Goal: Task Accomplishment & Management: Complete application form

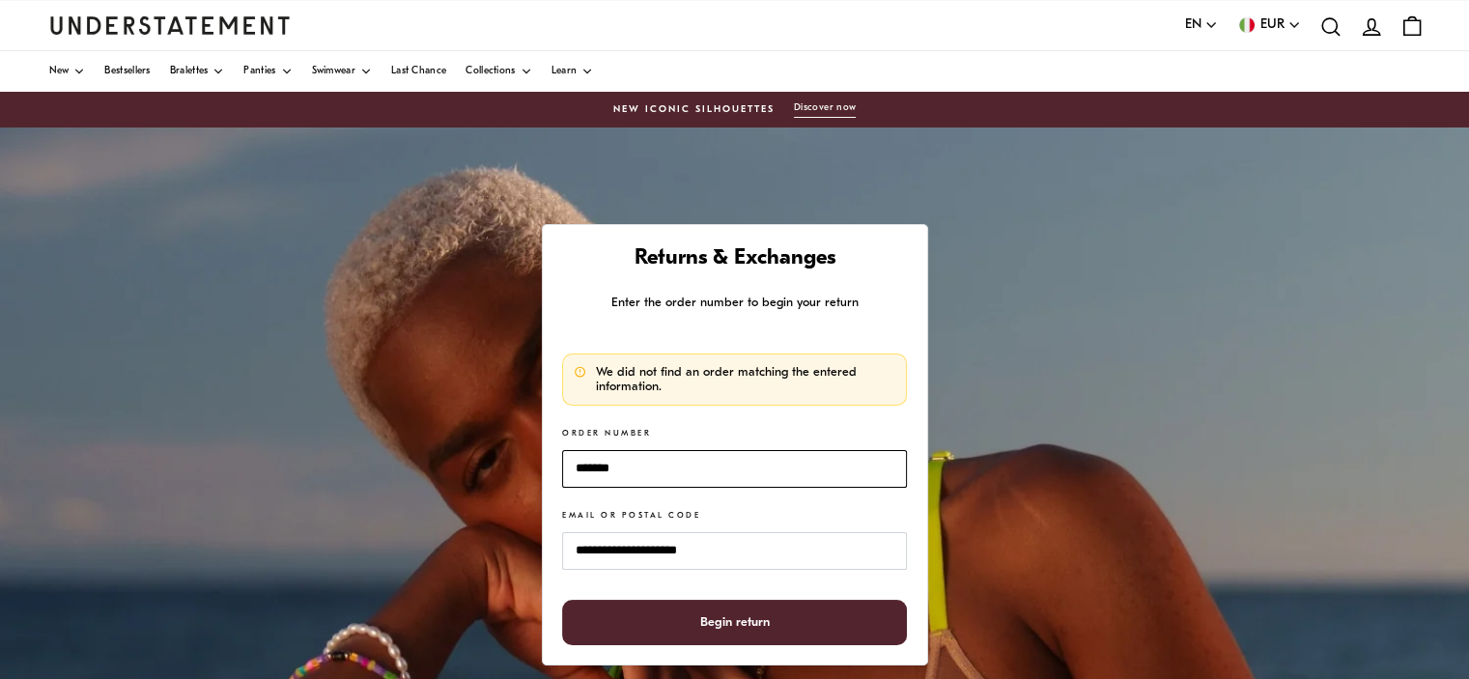
drag, startPoint x: 578, startPoint y: 463, endPoint x: 553, endPoint y: 465, distance: 24.2
click at [553, 465] on div "**********" at bounding box center [735, 444] width 386 height 441
drag, startPoint x: 641, startPoint y: 467, endPoint x: 538, endPoint y: 456, distance: 103.9
click at [542, 459] on div "**********" at bounding box center [735, 444] width 386 height 441
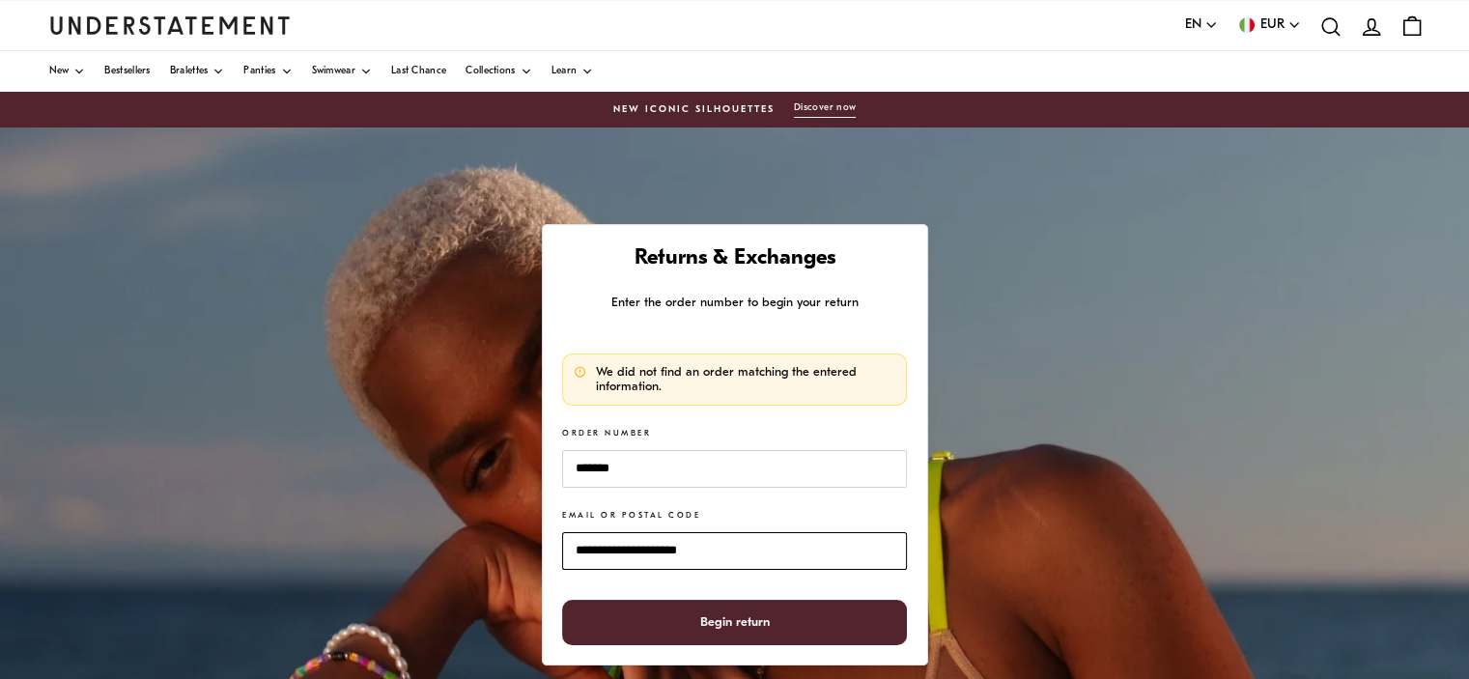
drag, startPoint x: 702, startPoint y: 551, endPoint x: 552, endPoint y: 538, distance: 151.2
click at [553, 541] on div "**********" at bounding box center [735, 444] width 386 height 441
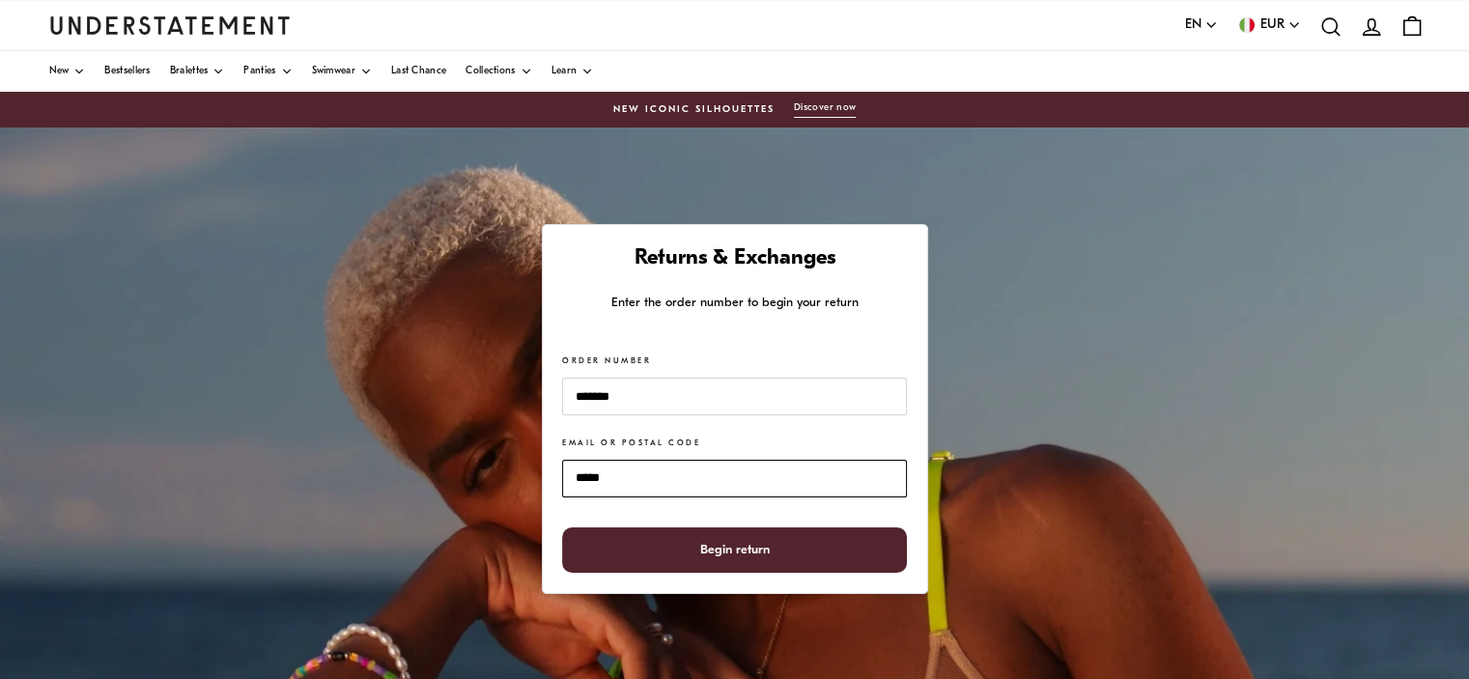
type input "*****"
click at [746, 554] on span "Begin return" at bounding box center [735, 549] width 70 height 43
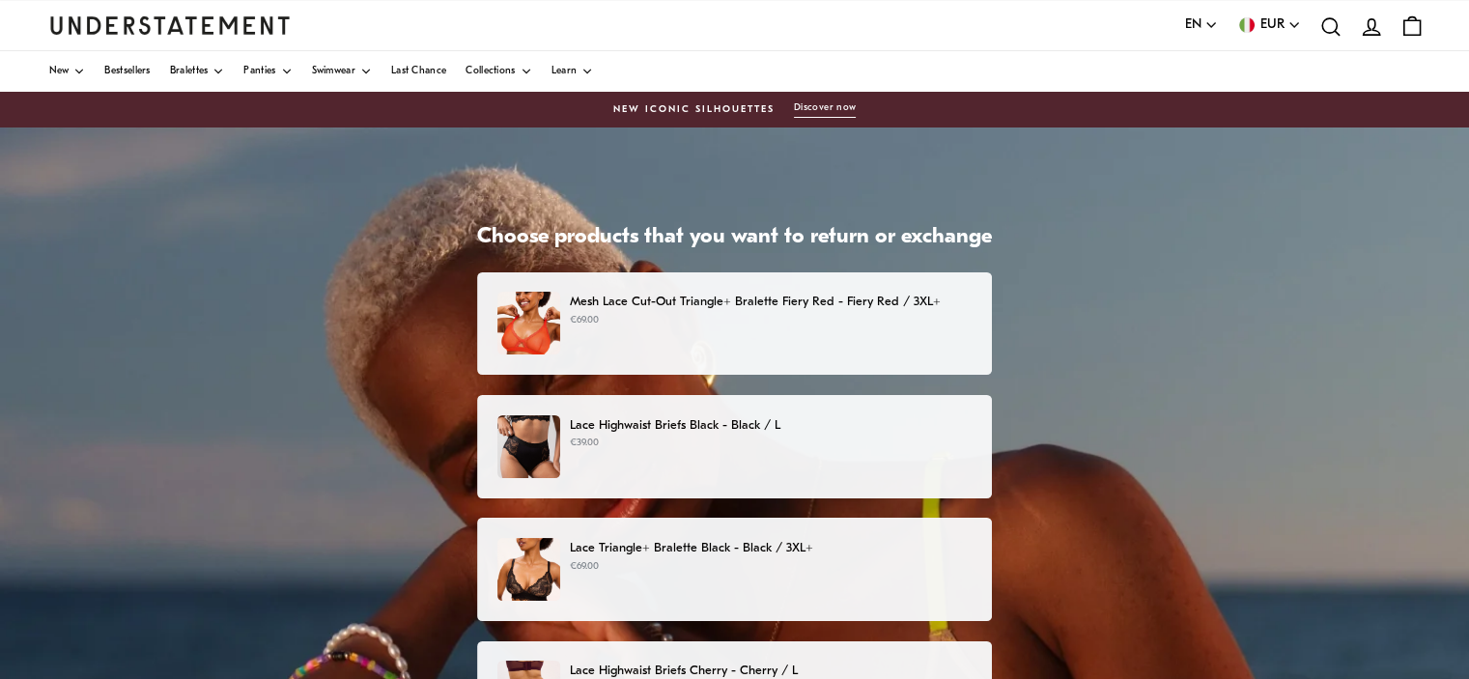
click at [921, 321] on p "€69.00" at bounding box center [771, 320] width 402 height 15
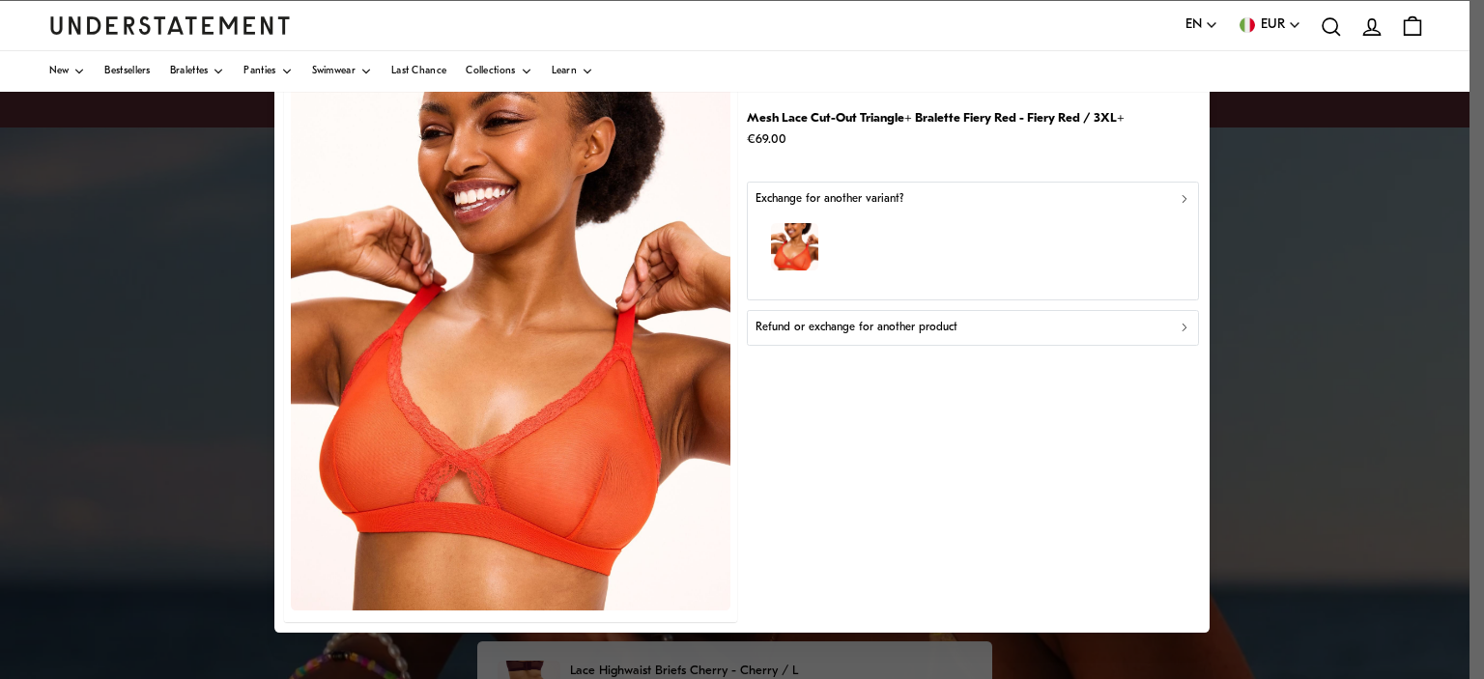
click at [1175, 200] on div "Exchange for another variant?" at bounding box center [973, 199] width 436 height 18
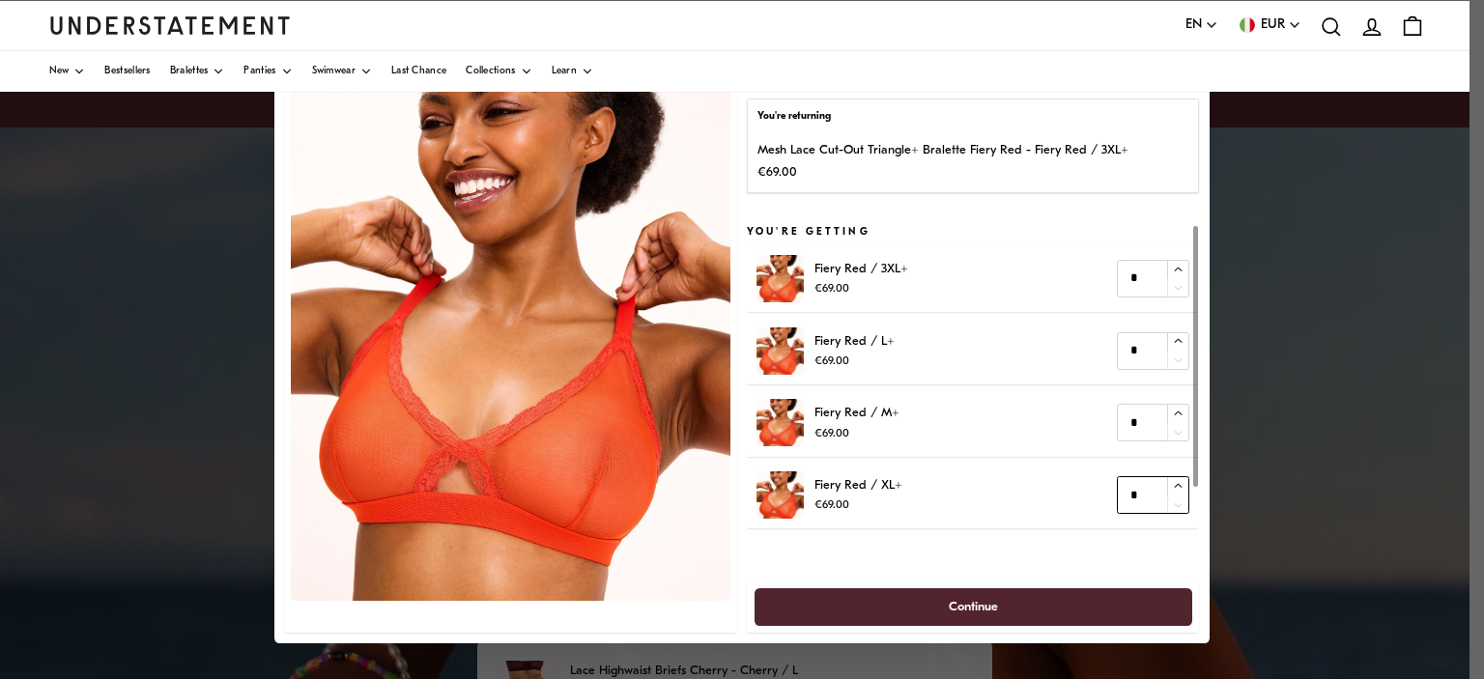
type input "*"
click at [1178, 483] on icon "button" at bounding box center [1179, 485] width 8 height 4
click at [966, 608] on span "Continue" at bounding box center [973, 606] width 49 height 36
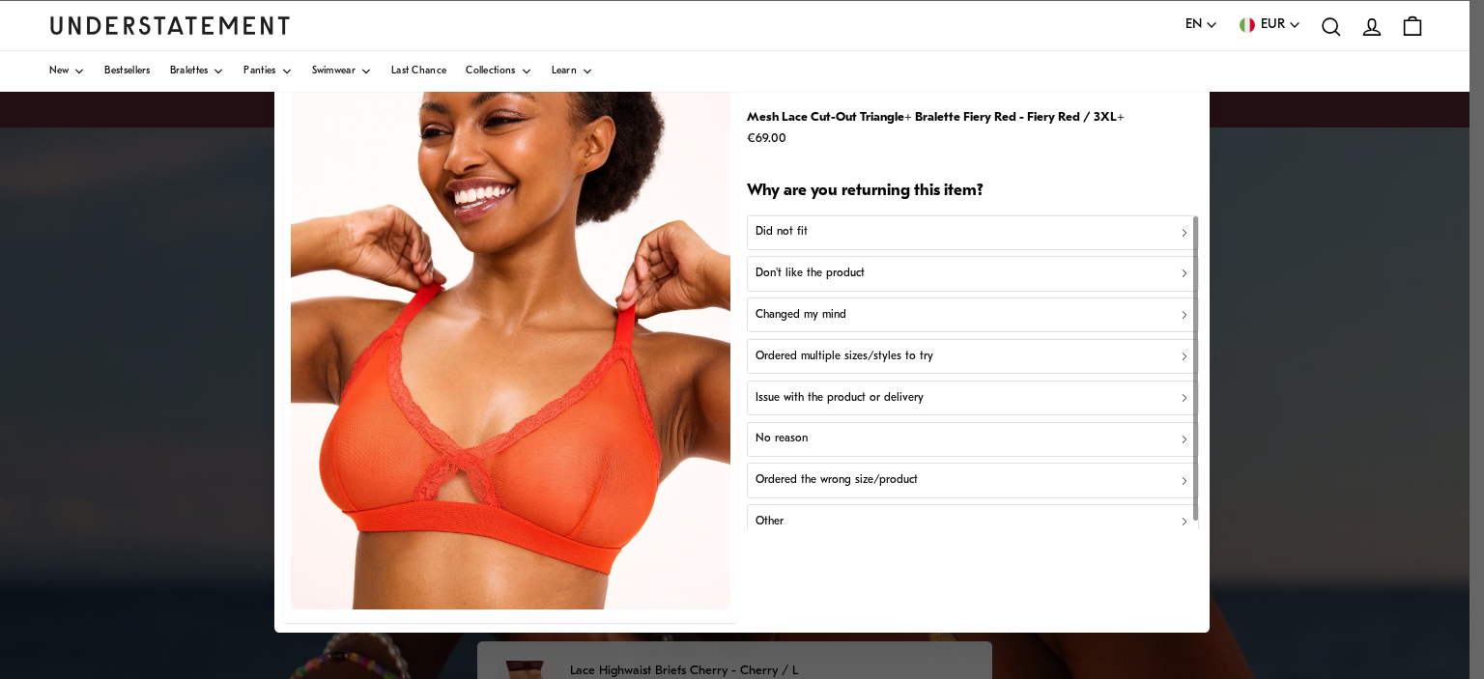
click at [1184, 231] on icon "button" at bounding box center [1184, 233] width 14 height 14
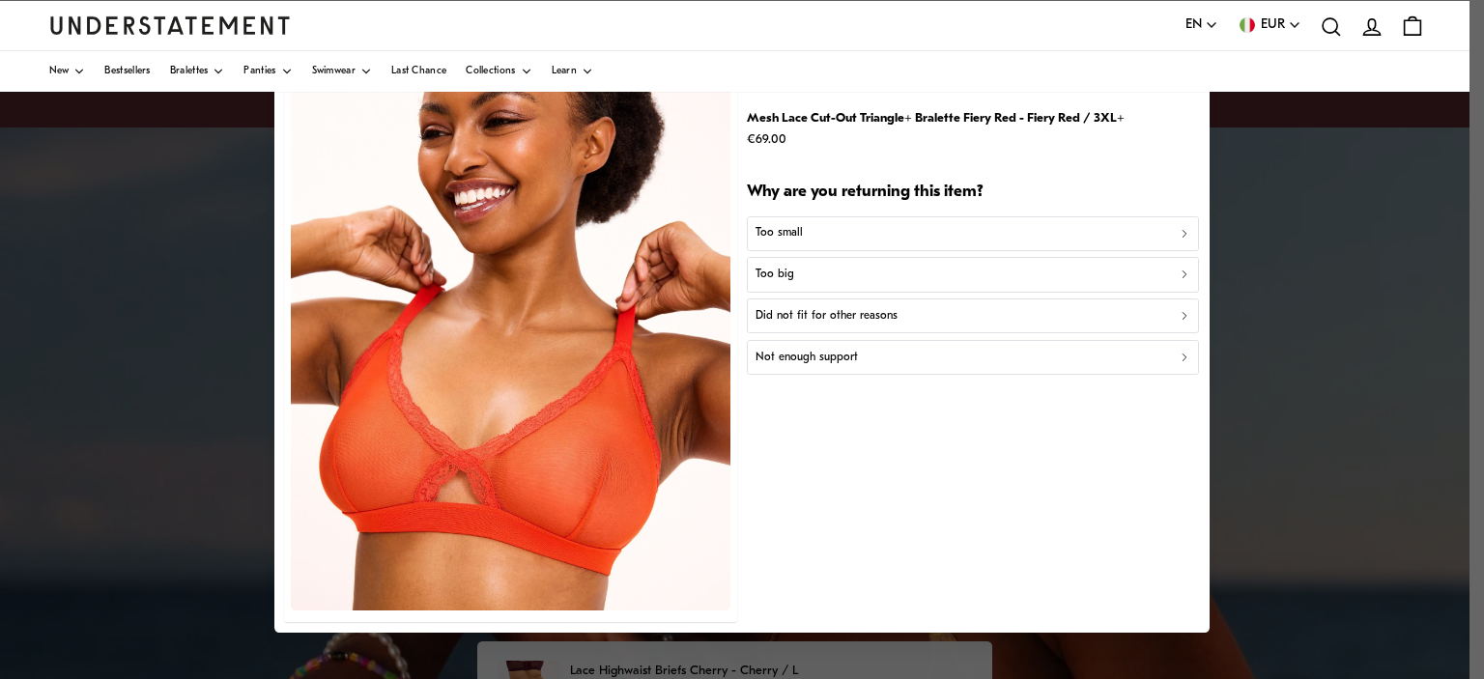
click at [934, 281] on div "Too big" at bounding box center [973, 275] width 436 height 18
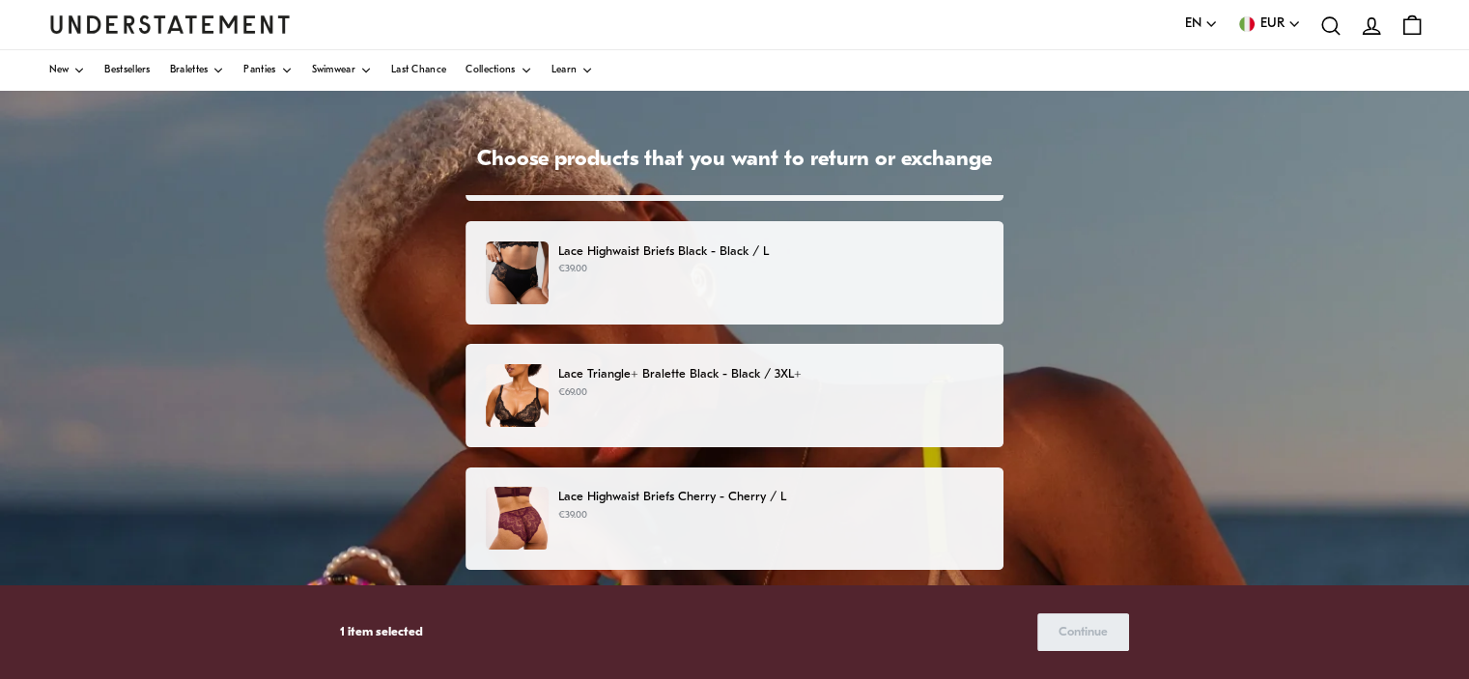
scroll to position [97, 0]
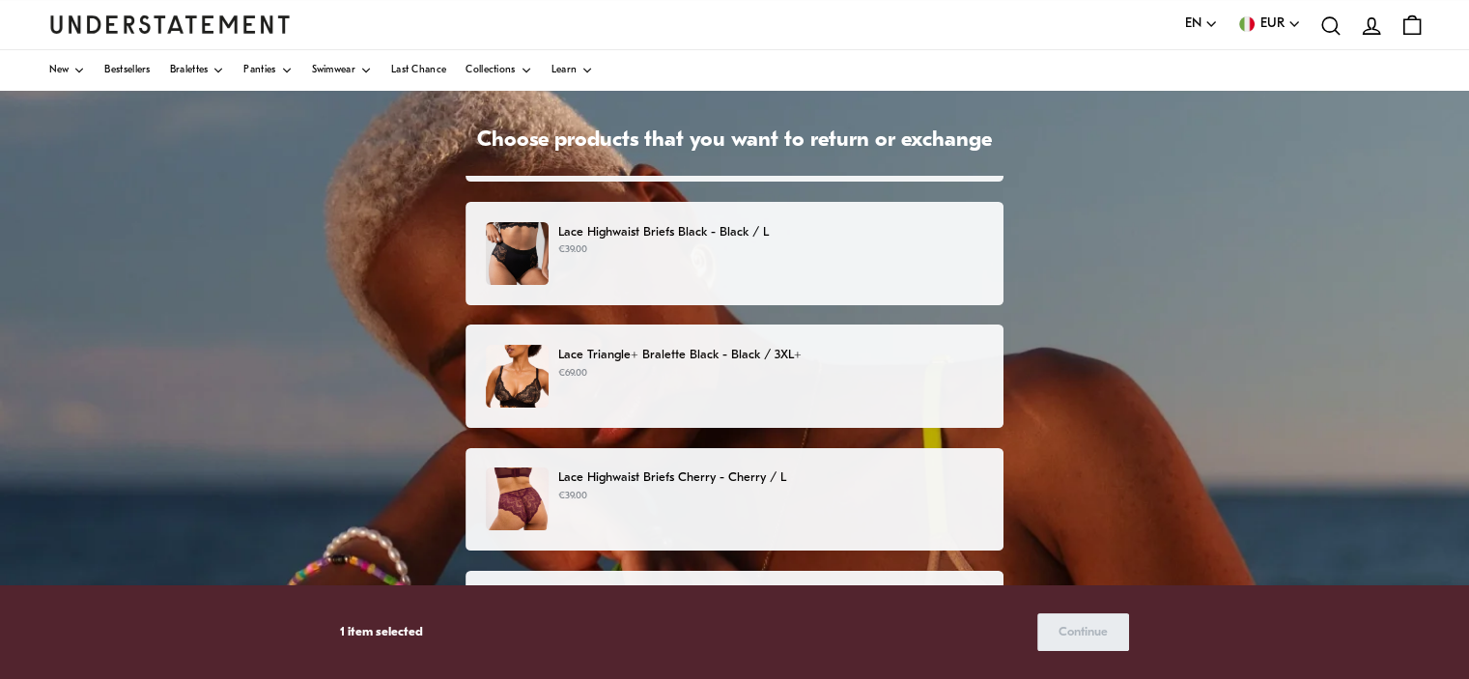
click at [950, 367] on p "€69.00" at bounding box center [770, 373] width 425 height 15
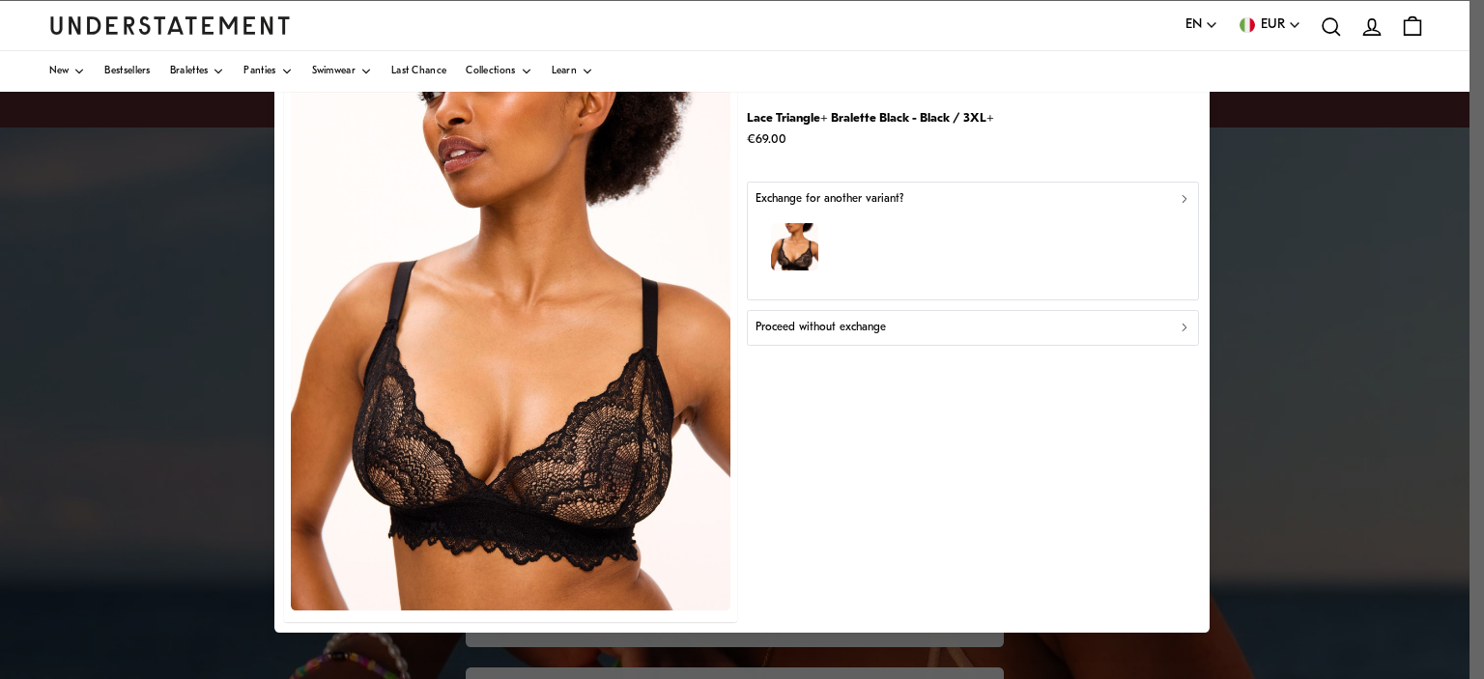
click at [1171, 196] on div "Exchange for another variant?" at bounding box center [973, 199] width 436 height 18
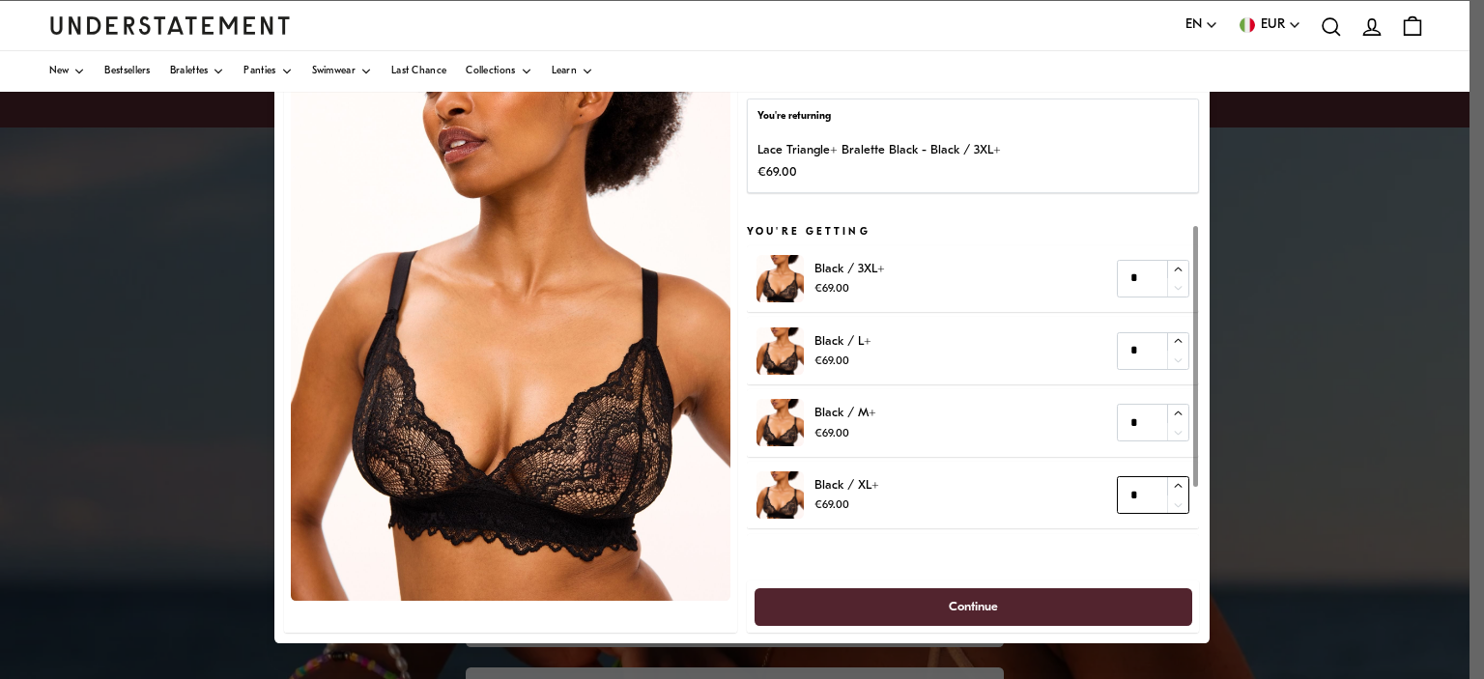
type input "*"
click at [1178, 488] on icon "button" at bounding box center [1178, 485] width 13 height 13
click at [1016, 594] on span "Continue" at bounding box center [973, 606] width 395 height 36
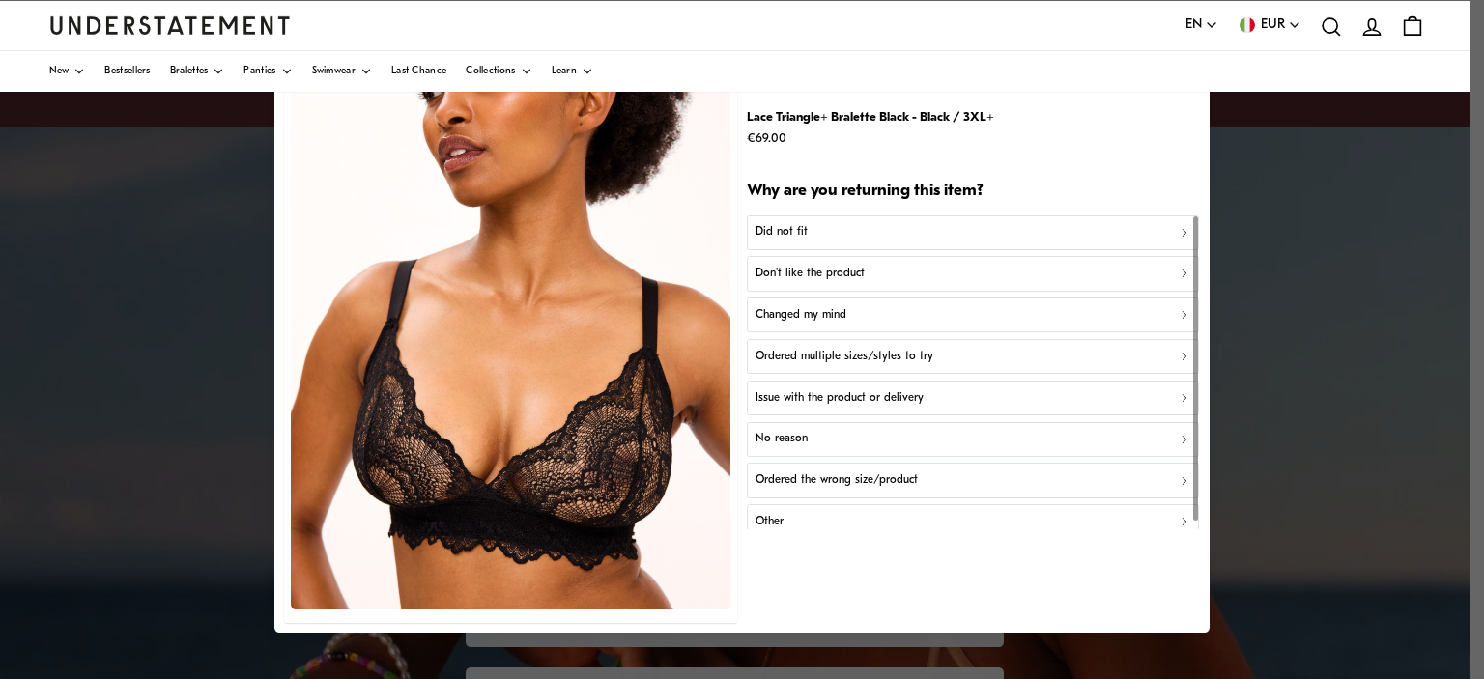
click at [1178, 227] on icon "button" at bounding box center [1184, 233] width 14 height 14
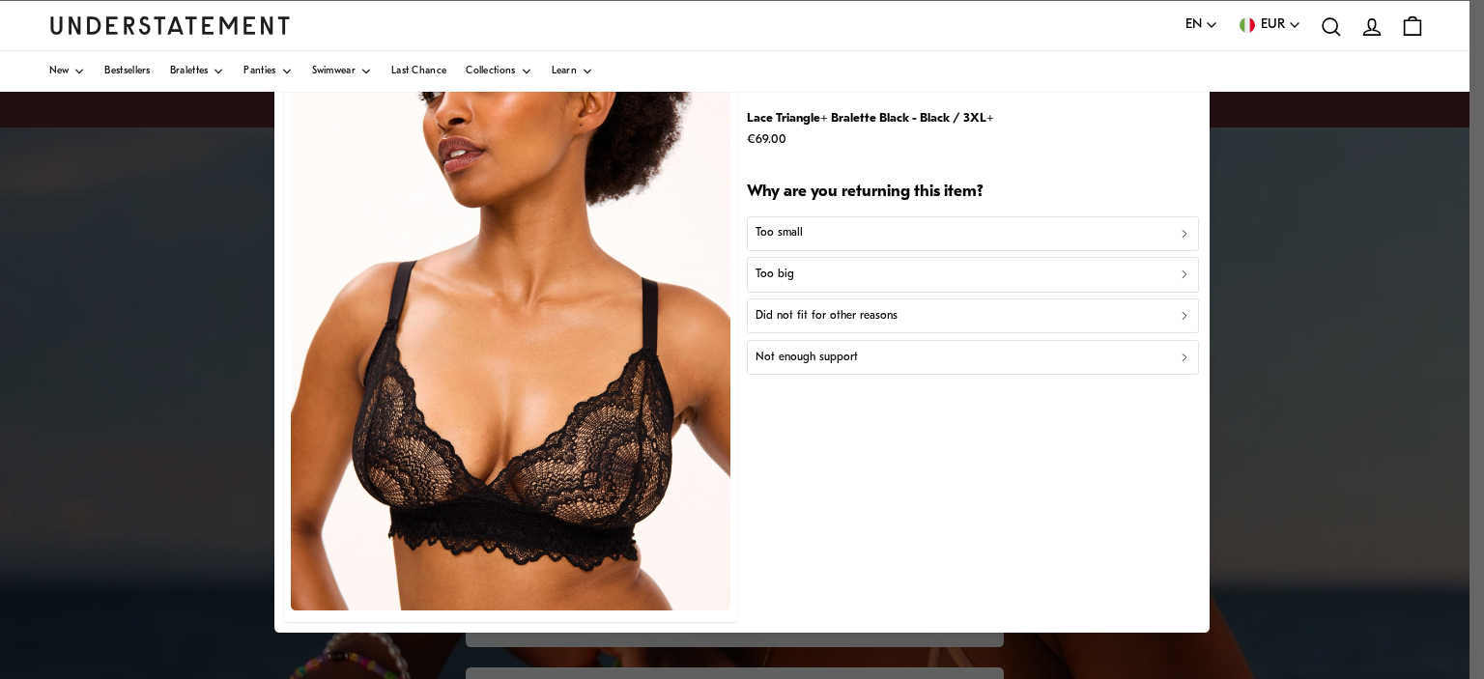
click at [922, 270] on div "Too big" at bounding box center [973, 275] width 436 height 18
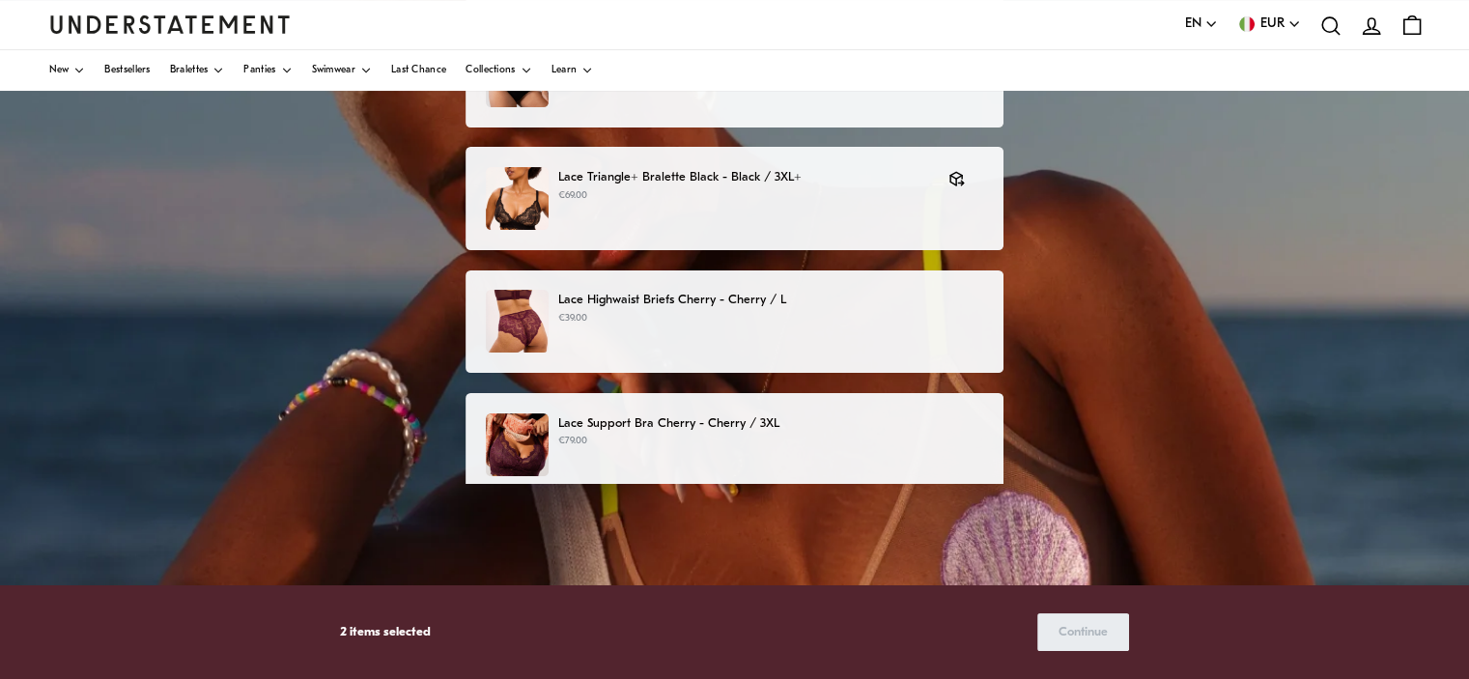
scroll to position [290, 0]
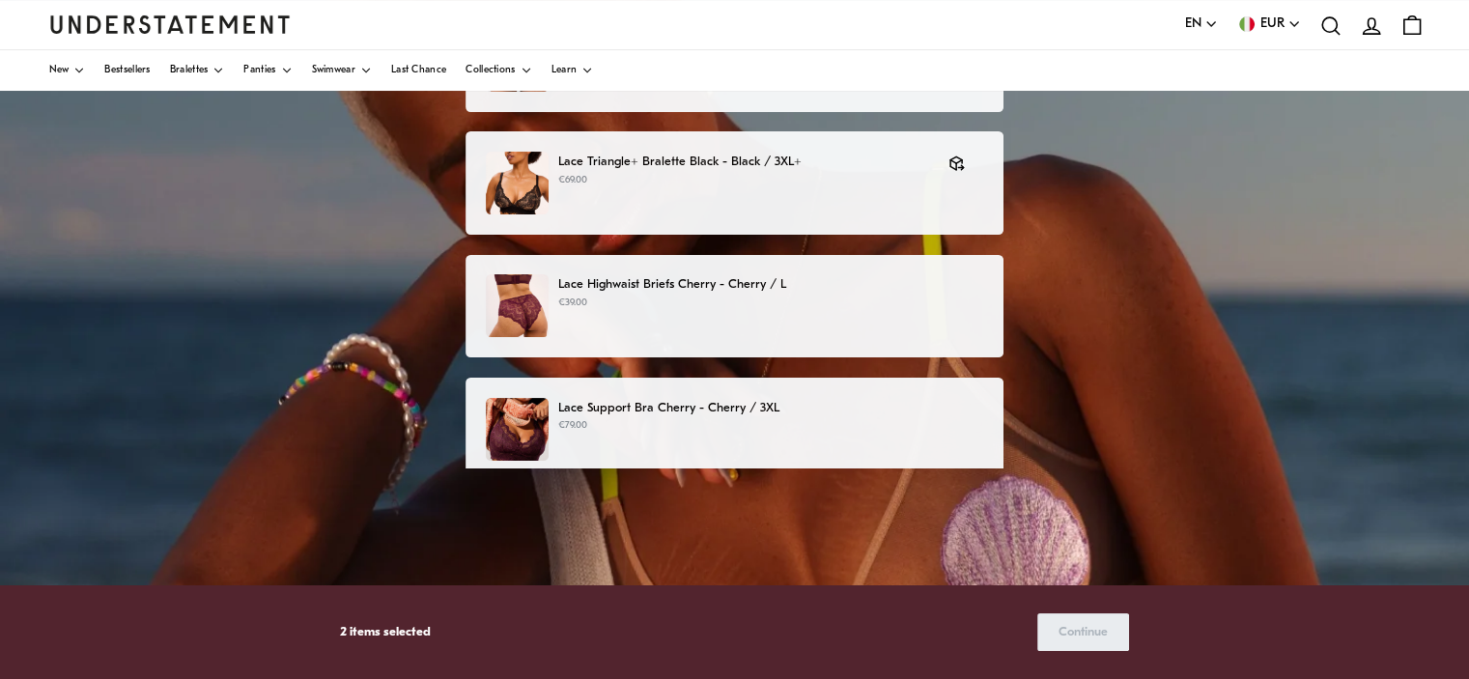
click at [970, 415] on p "Lace Support Bra Cherry - Cherry / 3XL" at bounding box center [770, 408] width 425 height 20
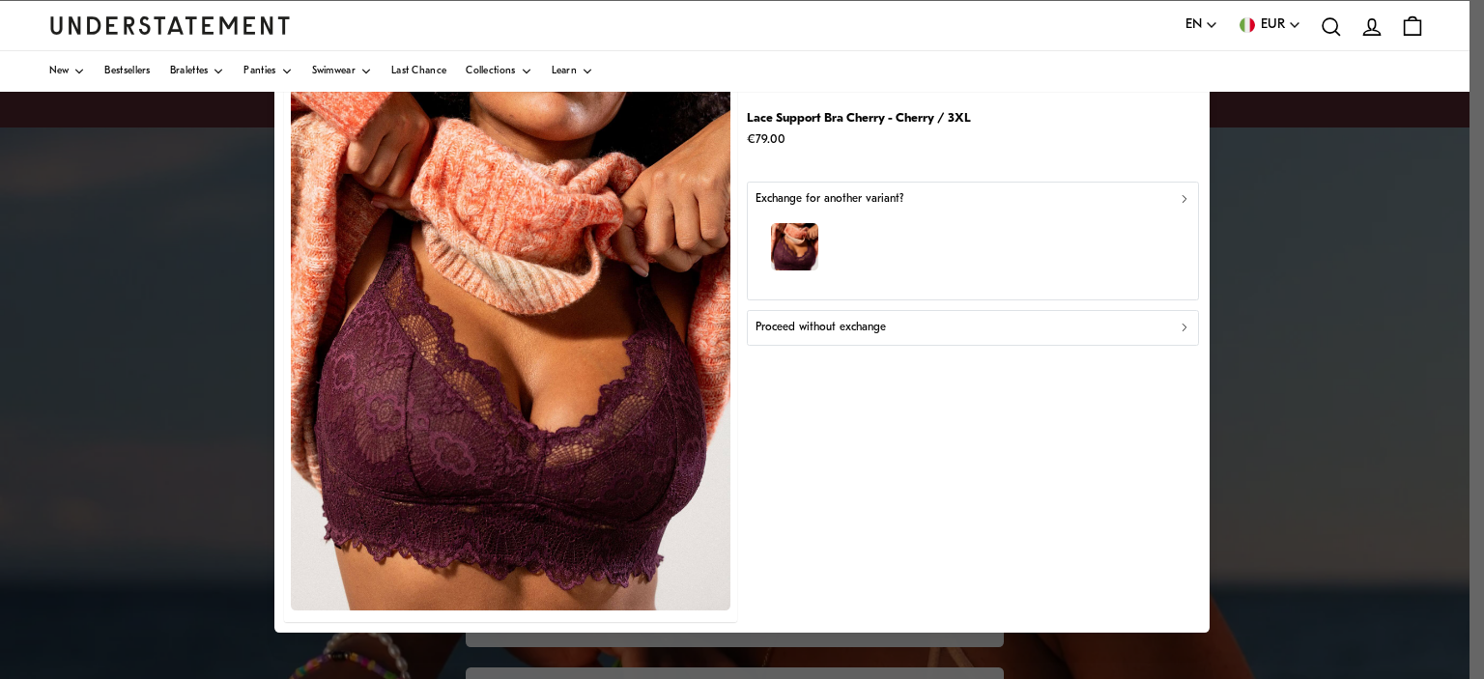
click at [1167, 199] on div "Exchange for another variant?" at bounding box center [973, 199] width 436 height 18
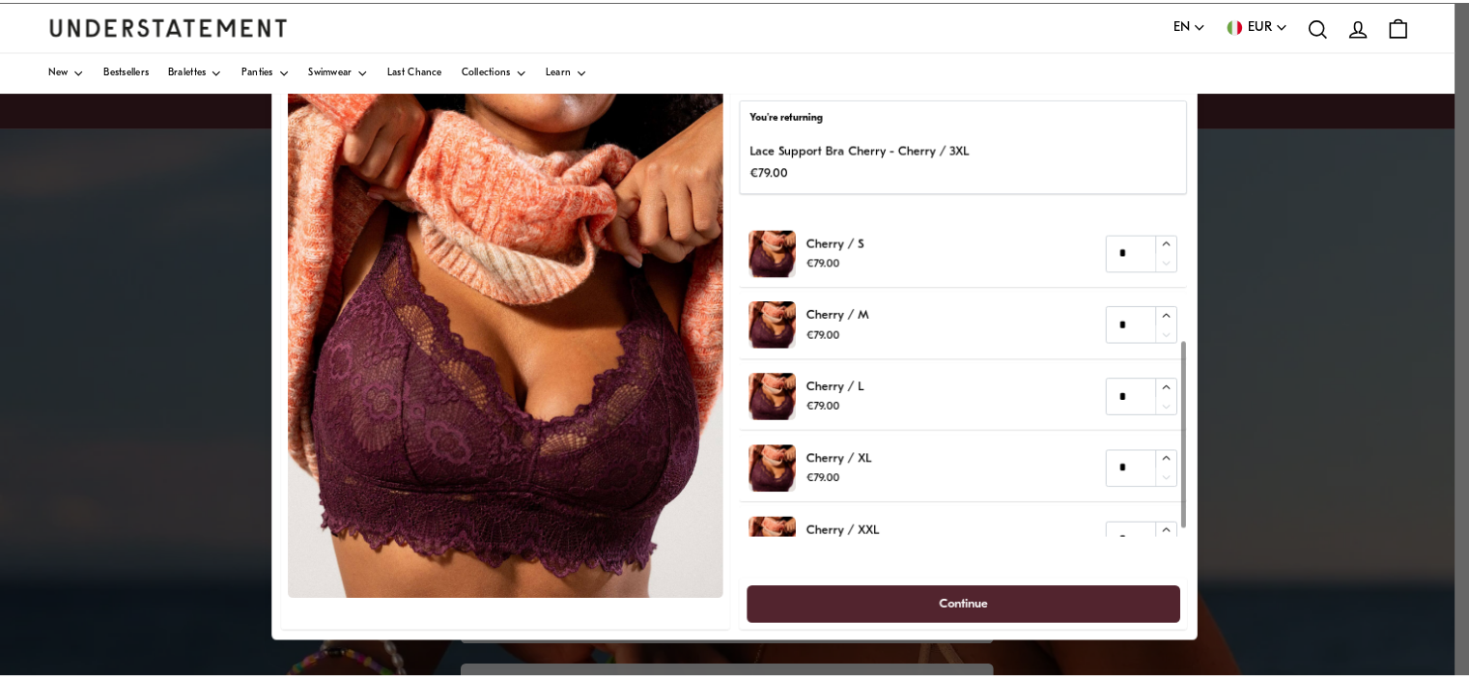
scroll to position [193, 0]
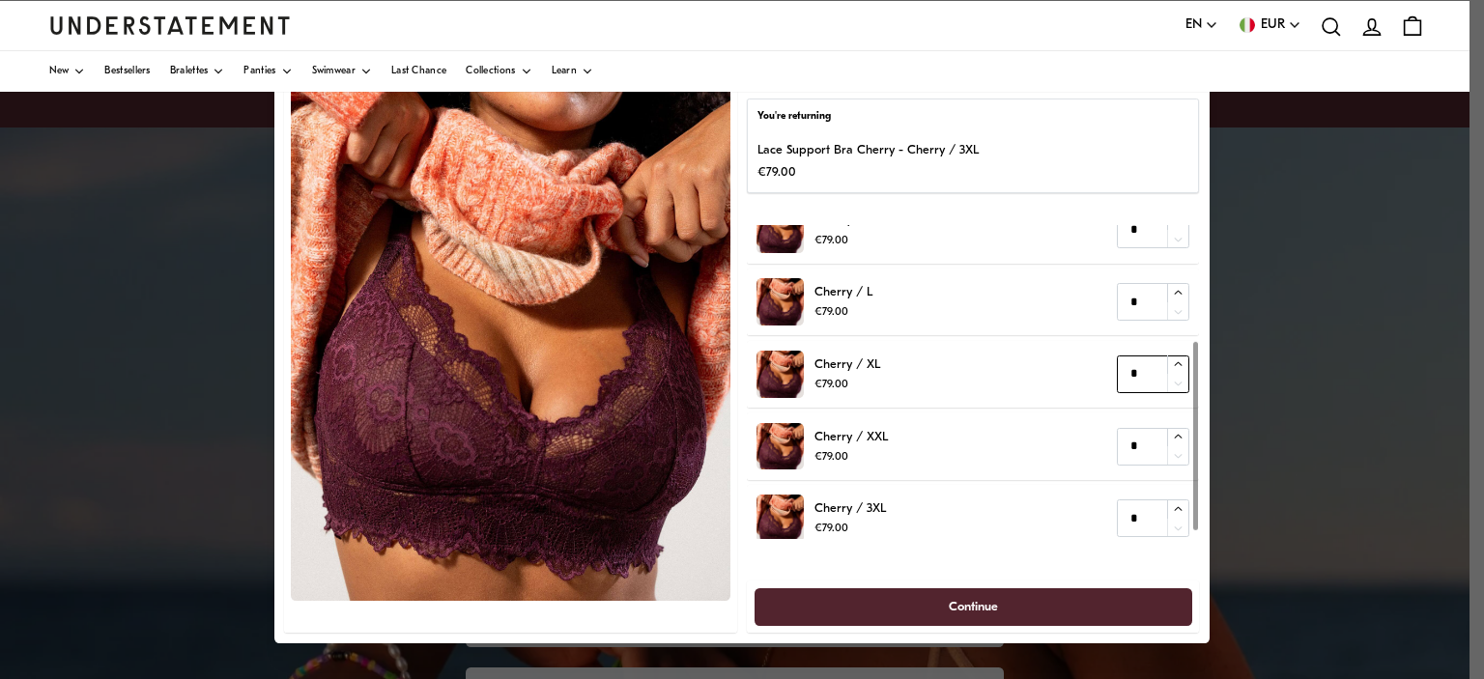
type input "*"
click at [1177, 364] on icon "button" at bounding box center [1178, 364] width 13 height 13
click at [992, 602] on span "Continue" at bounding box center [973, 606] width 49 height 36
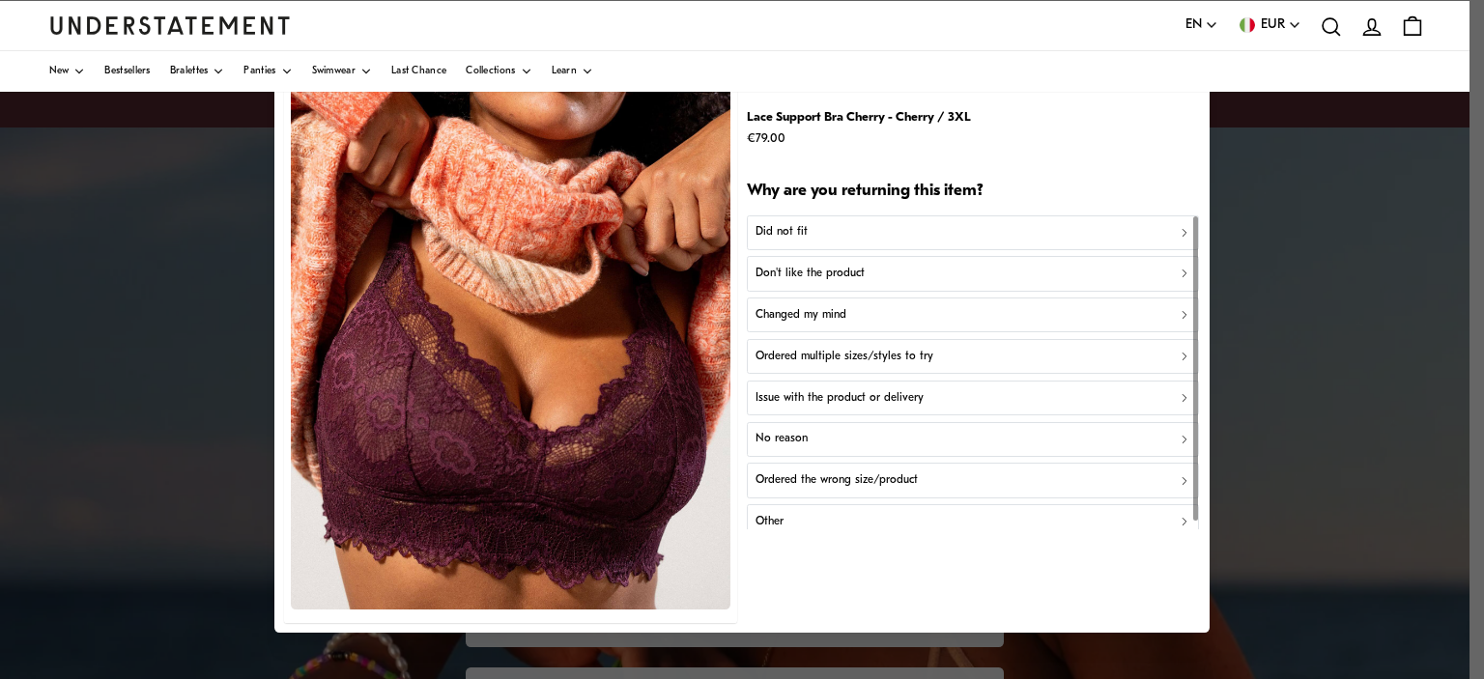
click at [1160, 222] on button "Did not fit" at bounding box center [973, 232] width 452 height 35
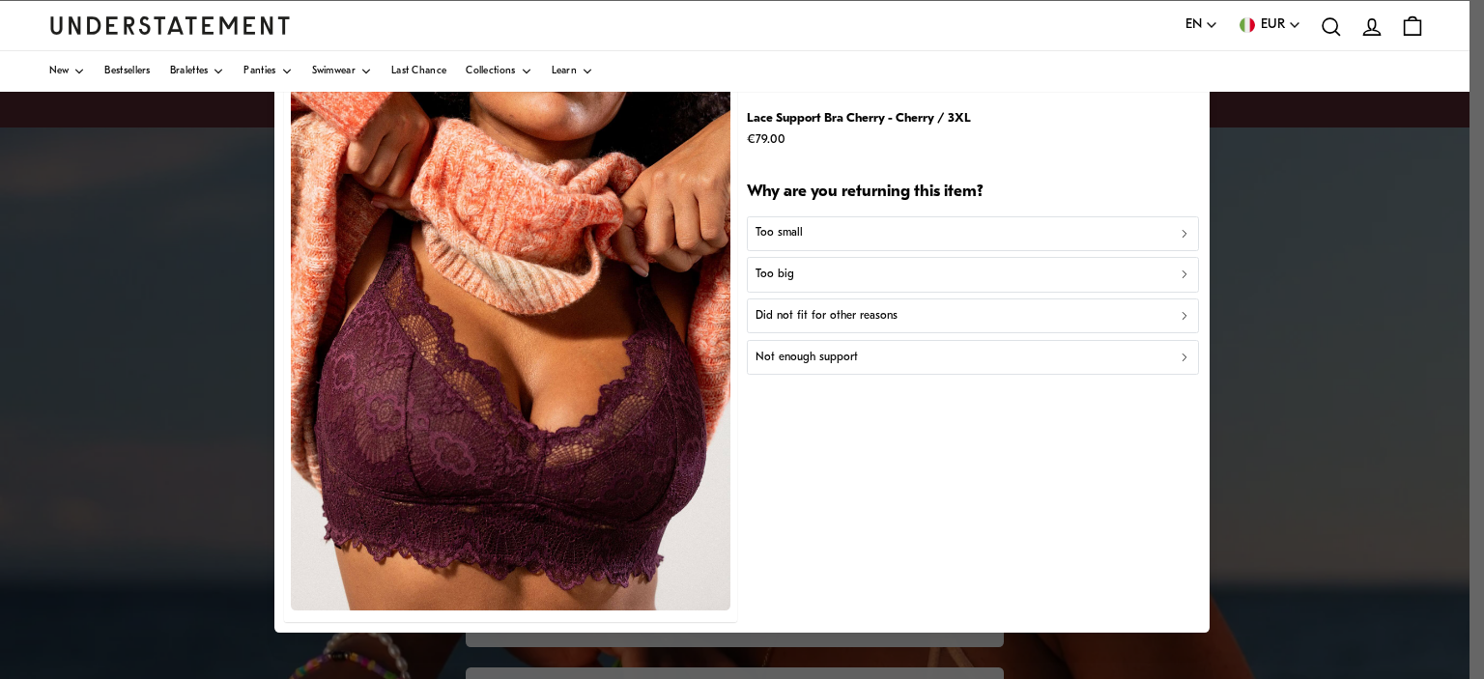
click at [1035, 270] on div "Too big" at bounding box center [973, 275] width 436 height 18
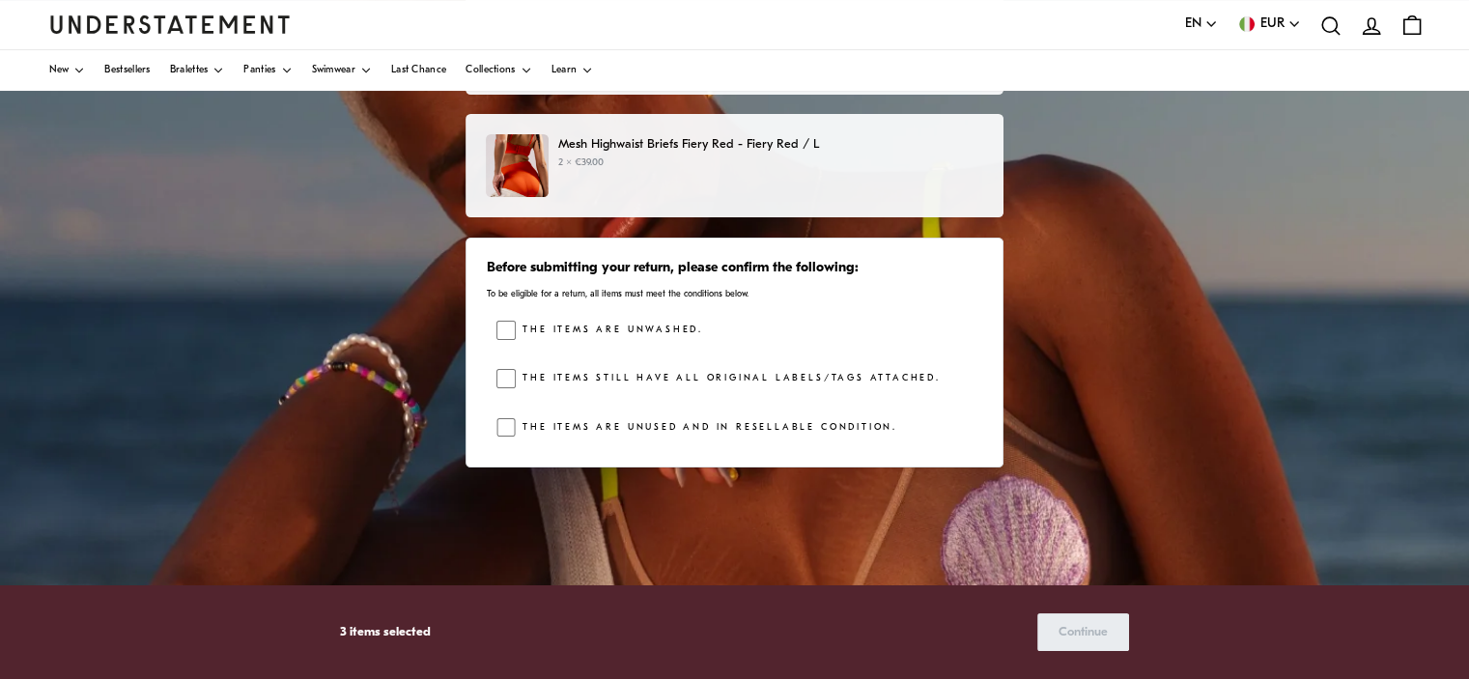
scroll to position [290, 0]
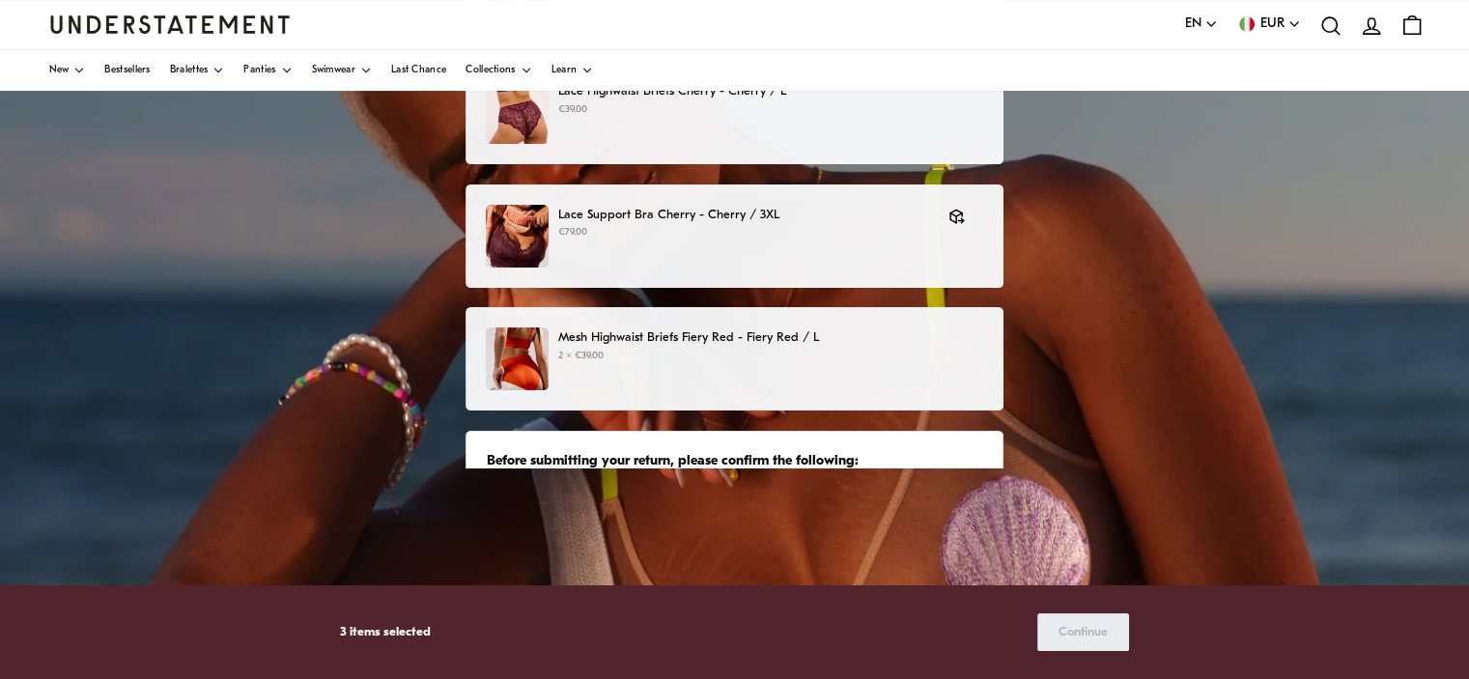
click at [869, 344] on p "Mesh Highwaist Briefs Fiery Red - Fiery Red / L" at bounding box center [770, 337] width 425 height 20
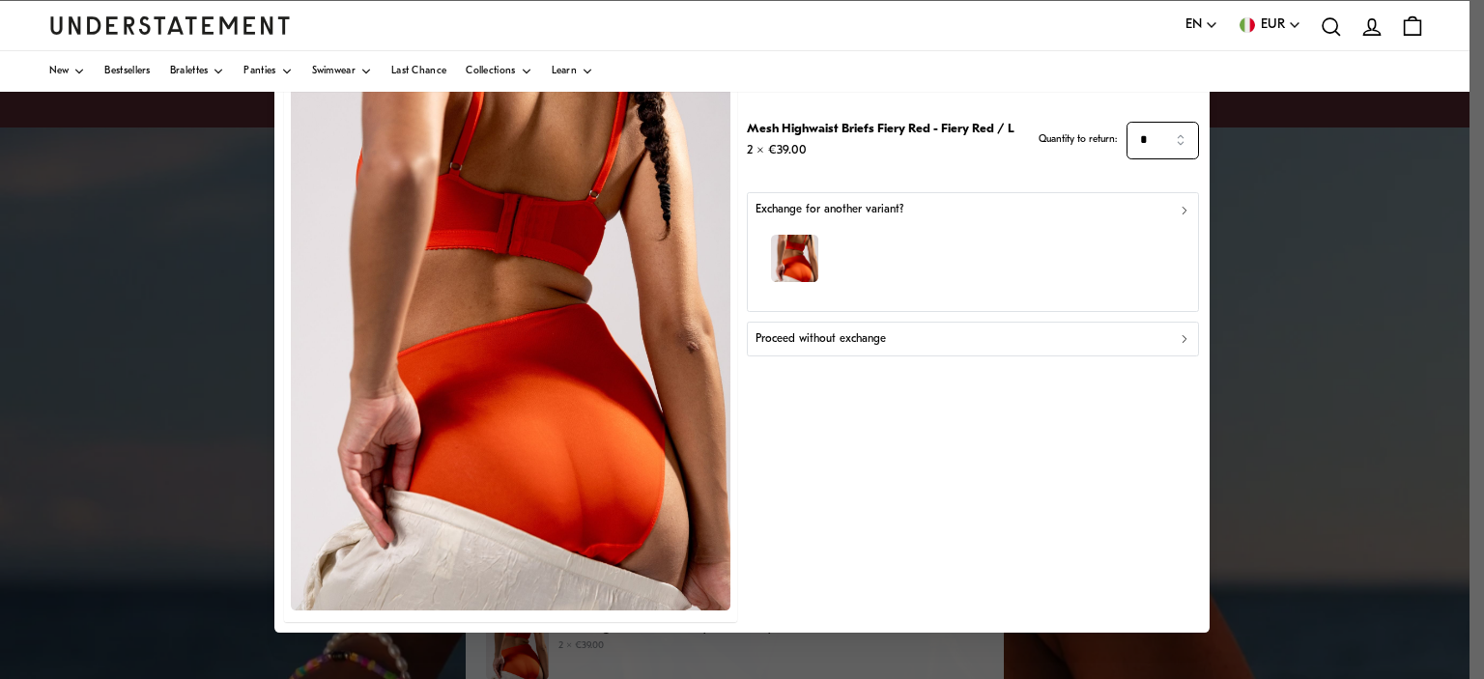
click at [1177, 142] on input "*" at bounding box center [1162, 141] width 72 height 38
click at [1146, 190] on span "1" at bounding box center [1145, 189] width 4 height 19
type input "*"
click at [1177, 213] on icon "button" at bounding box center [1184, 211] width 14 height 14
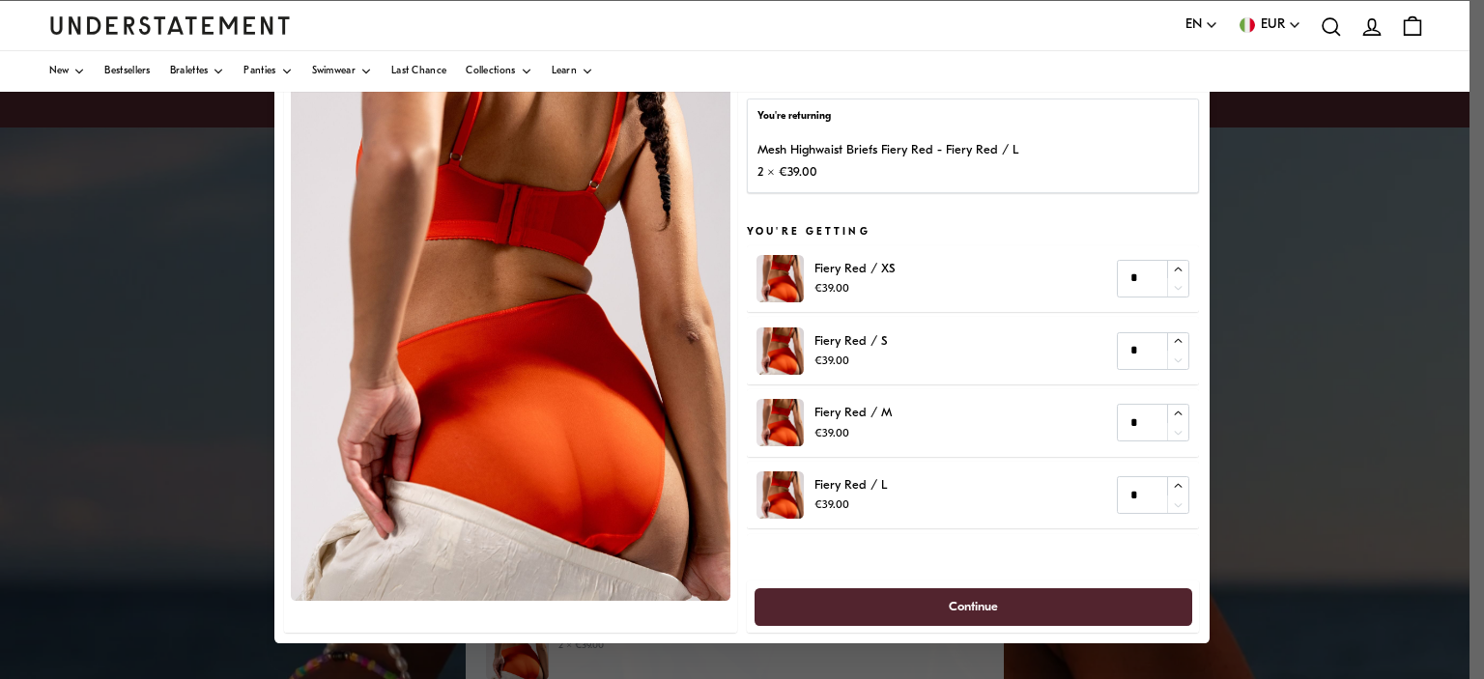
click at [1012, 572] on div "You're returning Mesh Highwaist Briefs Fiery Red - Fiery Red / L 2 × €39.00 You…" at bounding box center [973, 339] width 452 height 586
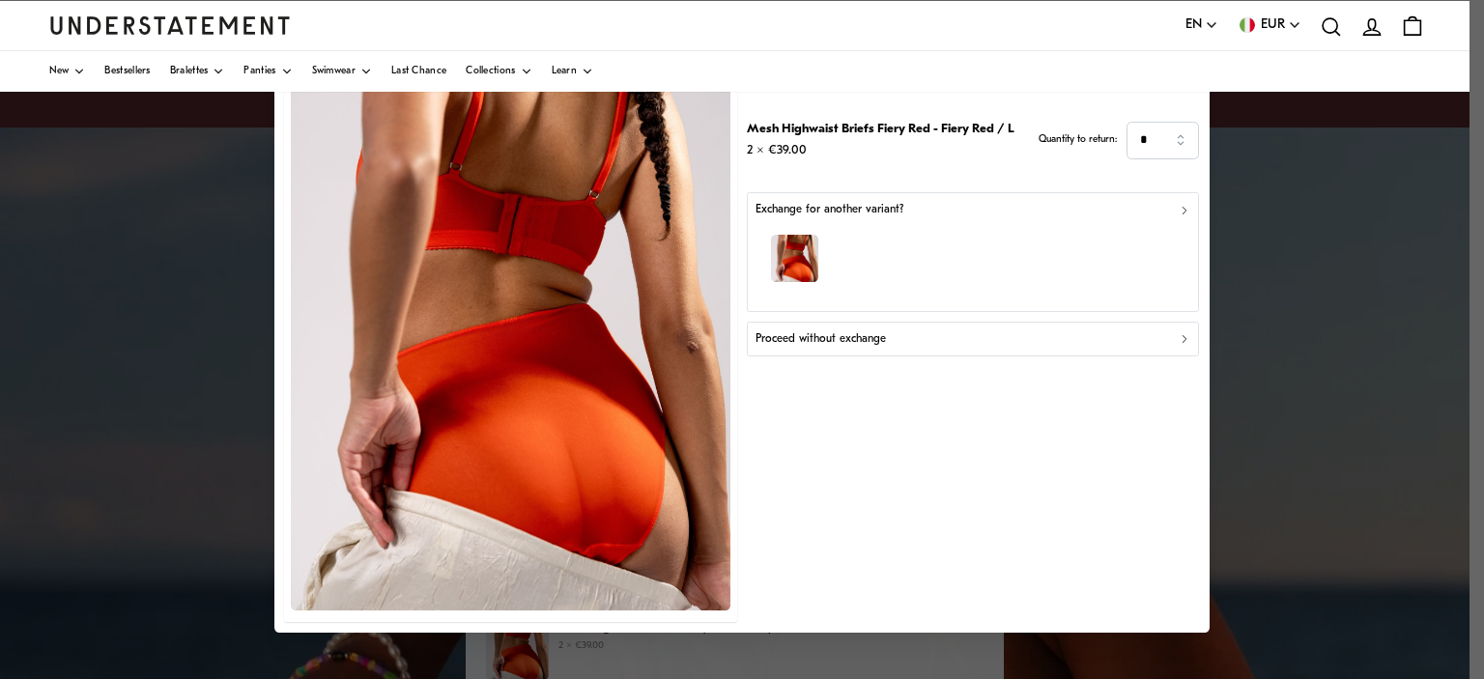
click at [1005, 335] on div "Proceed without exchange" at bounding box center [973, 339] width 436 height 18
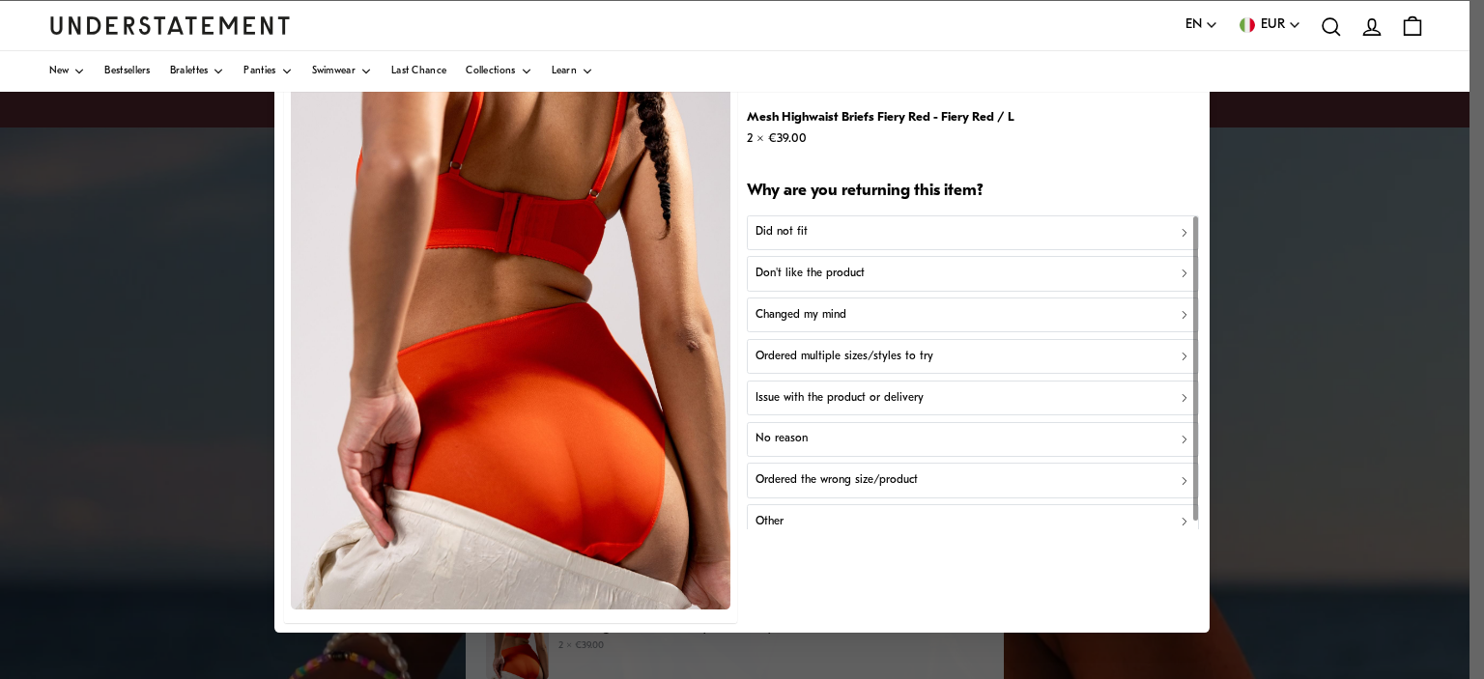
click at [1020, 516] on div "Other" at bounding box center [973, 522] width 436 height 18
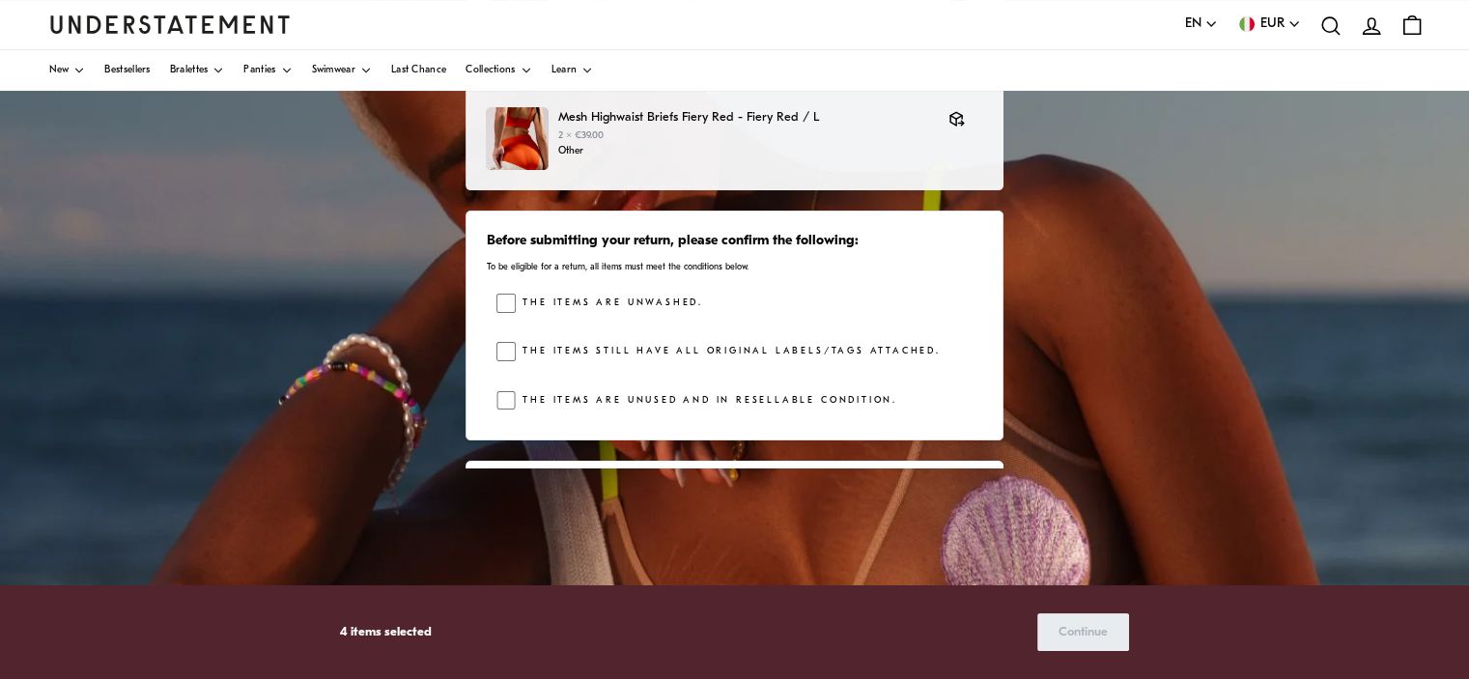
scroll to position [537, 0]
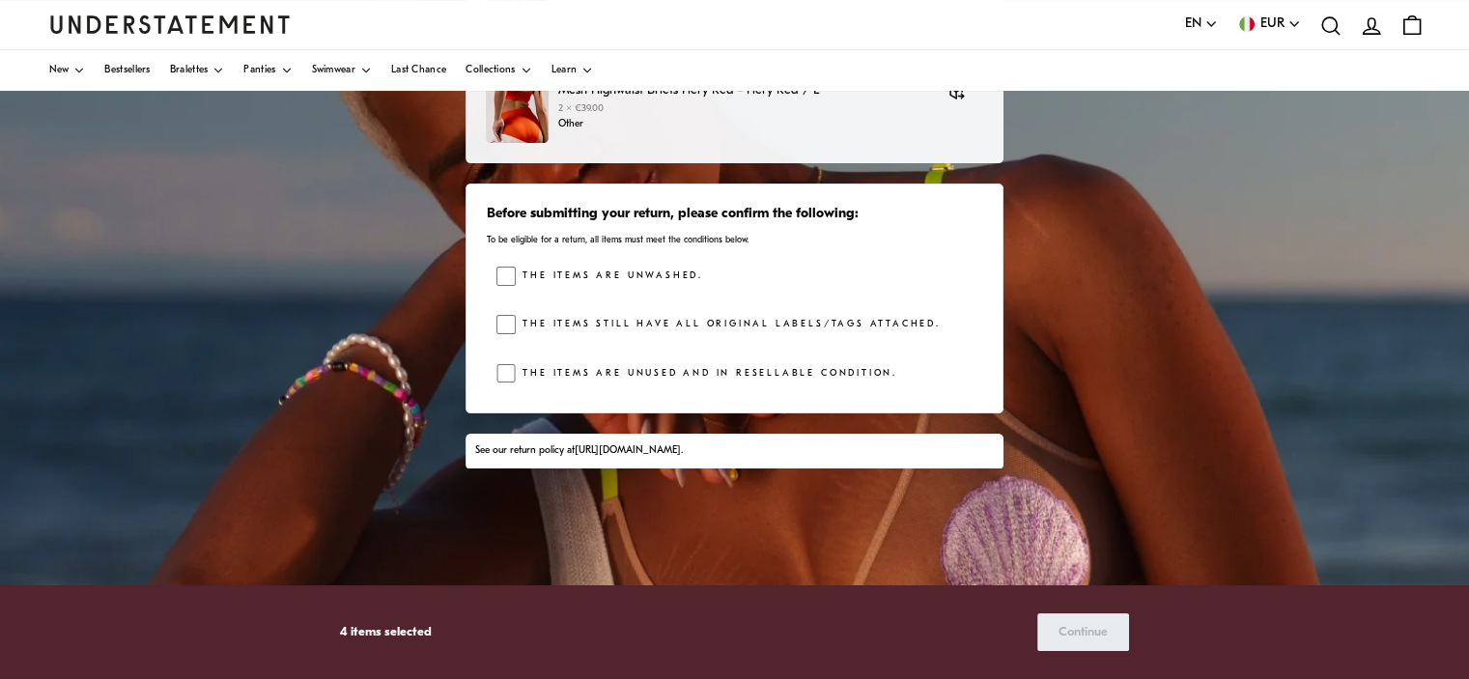
click at [496, 327] on div "Before submitting your return, please confirm the following: To be eligible for…" at bounding box center [735, 299] width 538 height 230
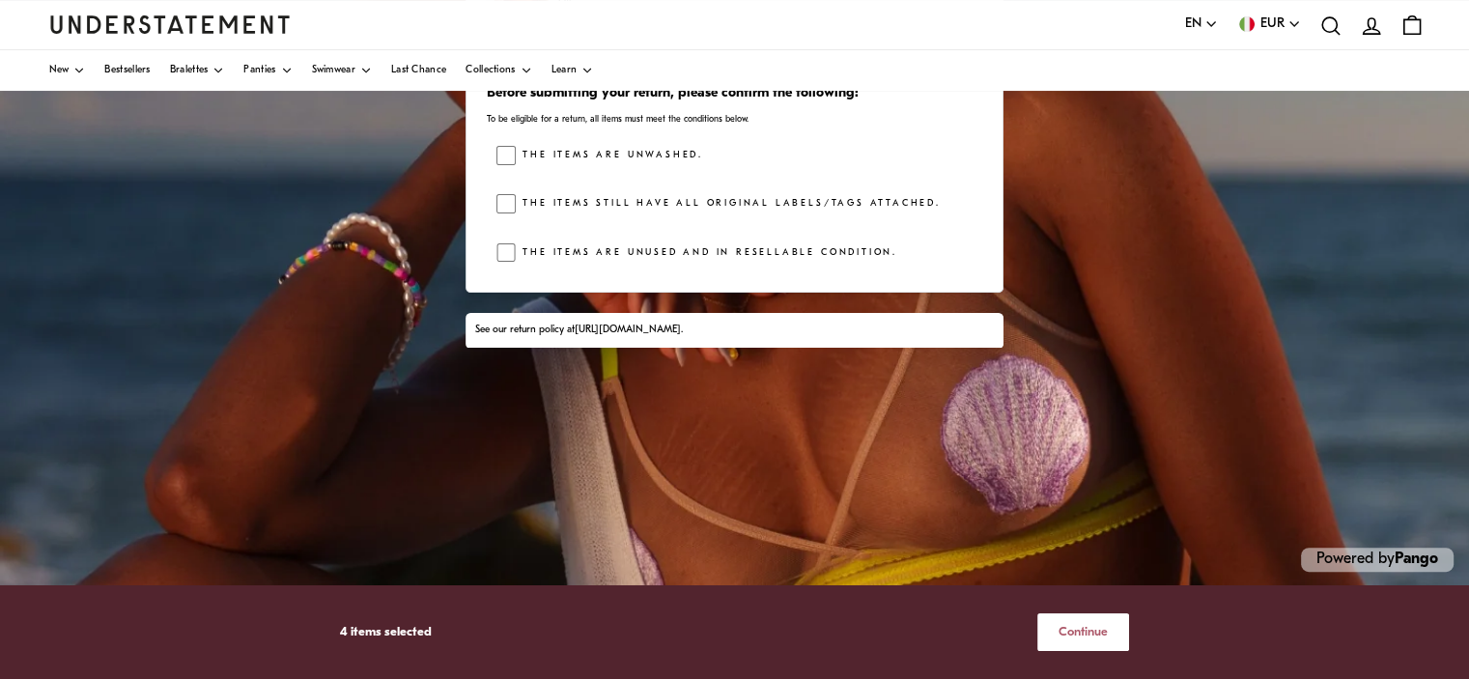
scroll to position [413, 0]
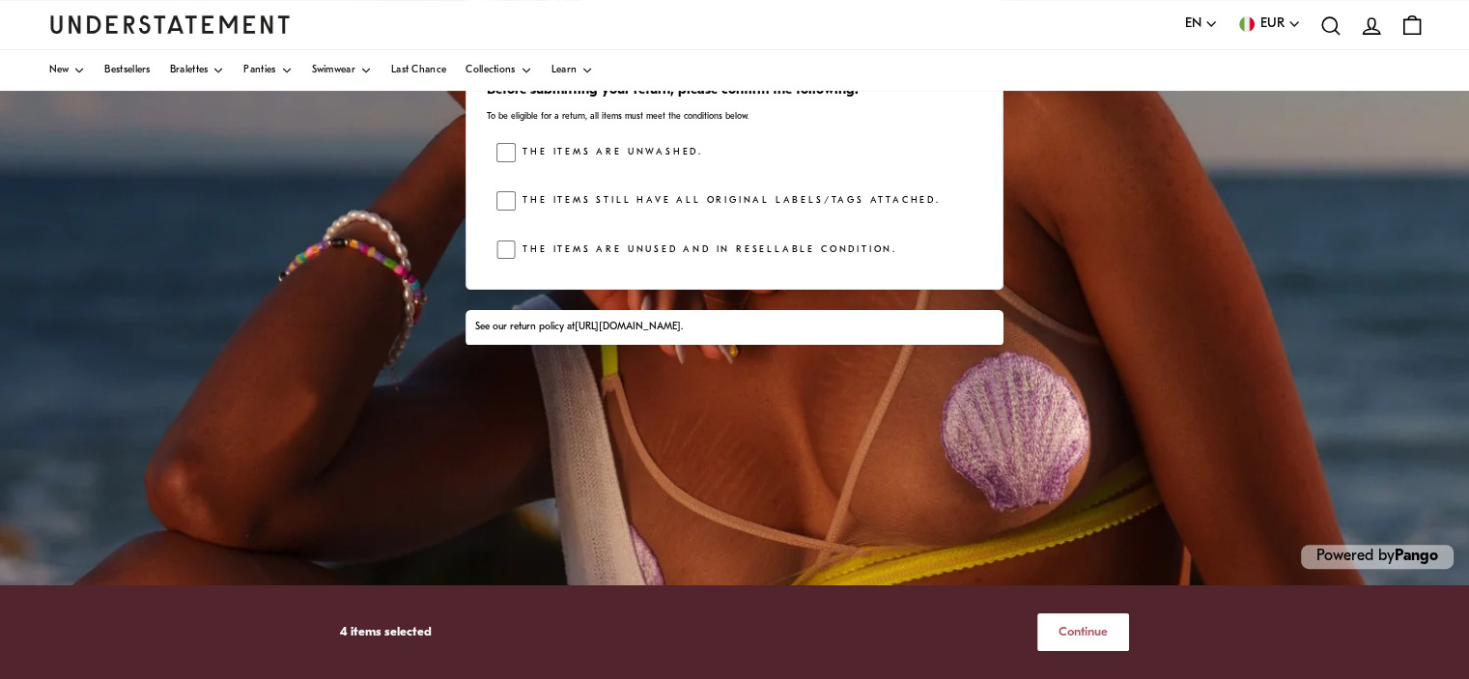
click at [1093, 627] on span "Continue" at bounding box center [1083, 632] width 49 height 36
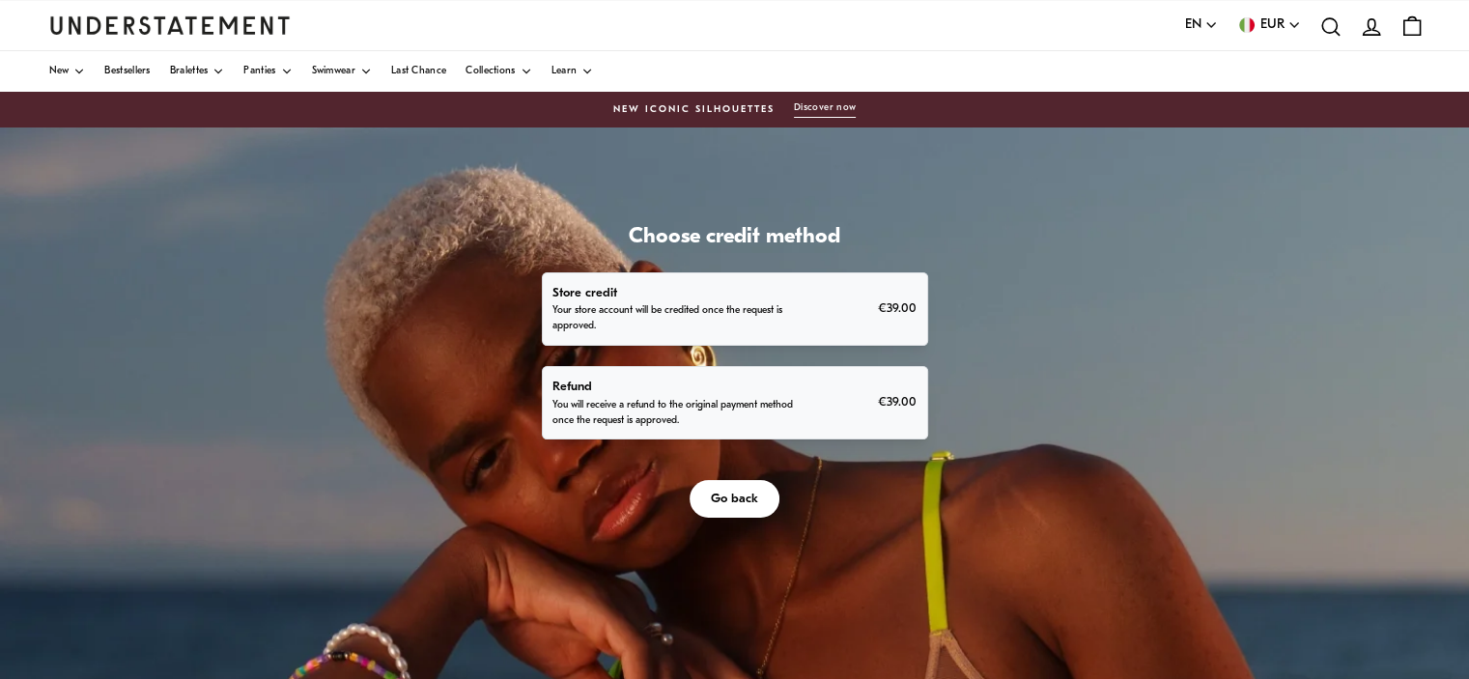
click at [757, 410] on p "You will receive a refund to the original payment method once the request is ap…" at bounding box center [675, 413] width 245 height 31
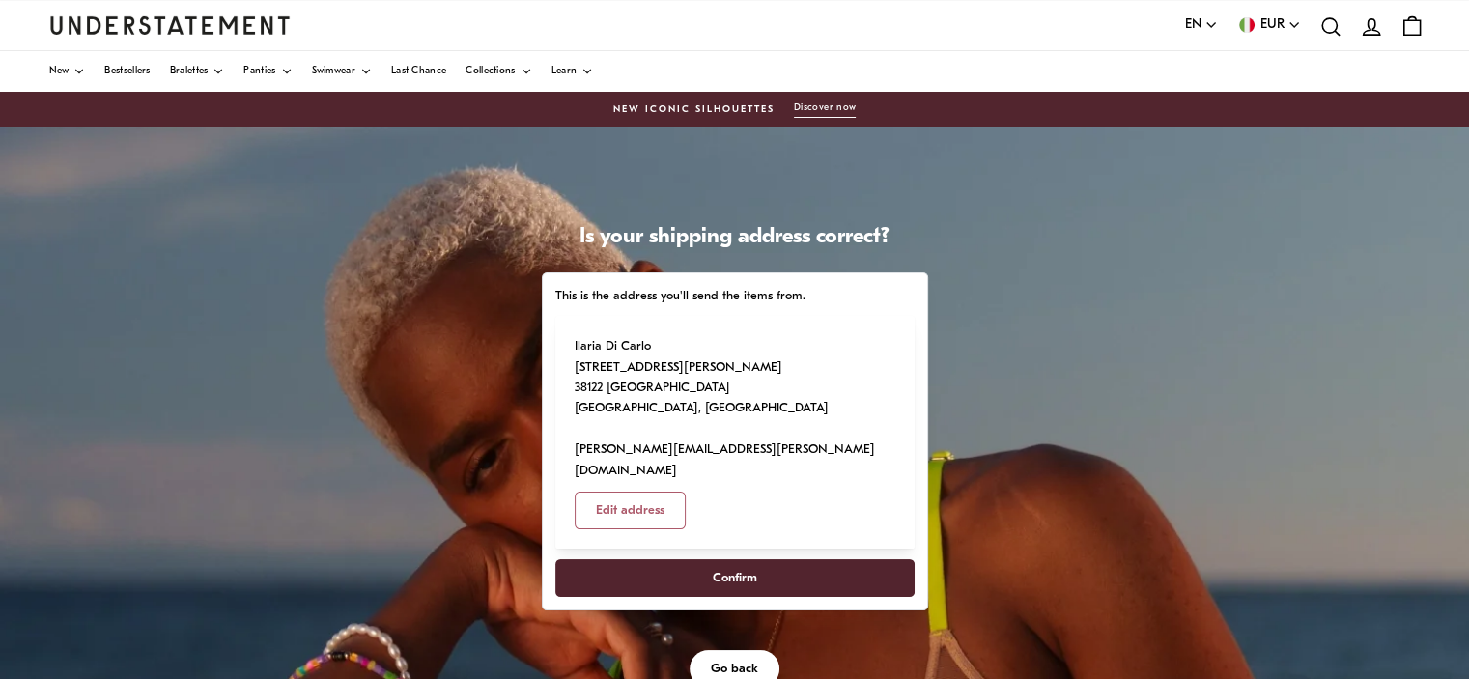
click at [765, 560] on span "Confirm" at bounding box center [734, 578] width 317 height 36
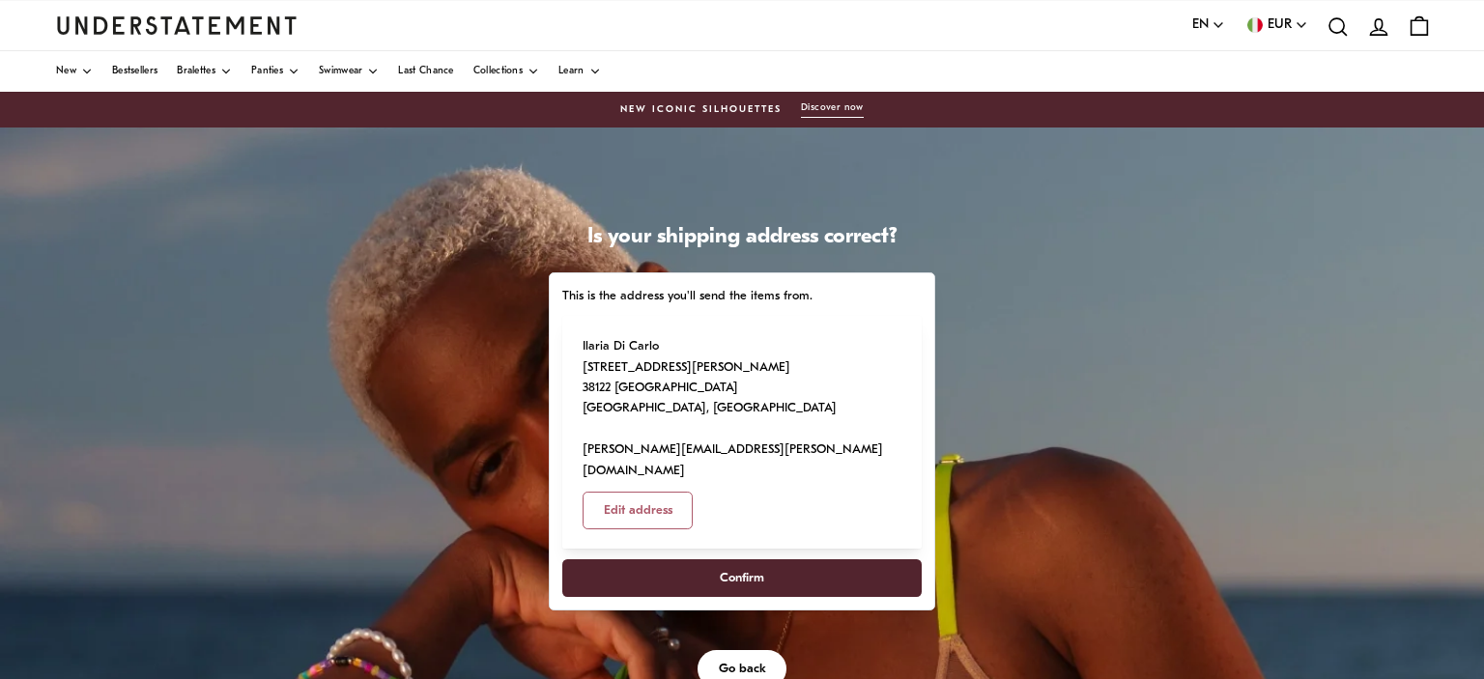
select select "**"
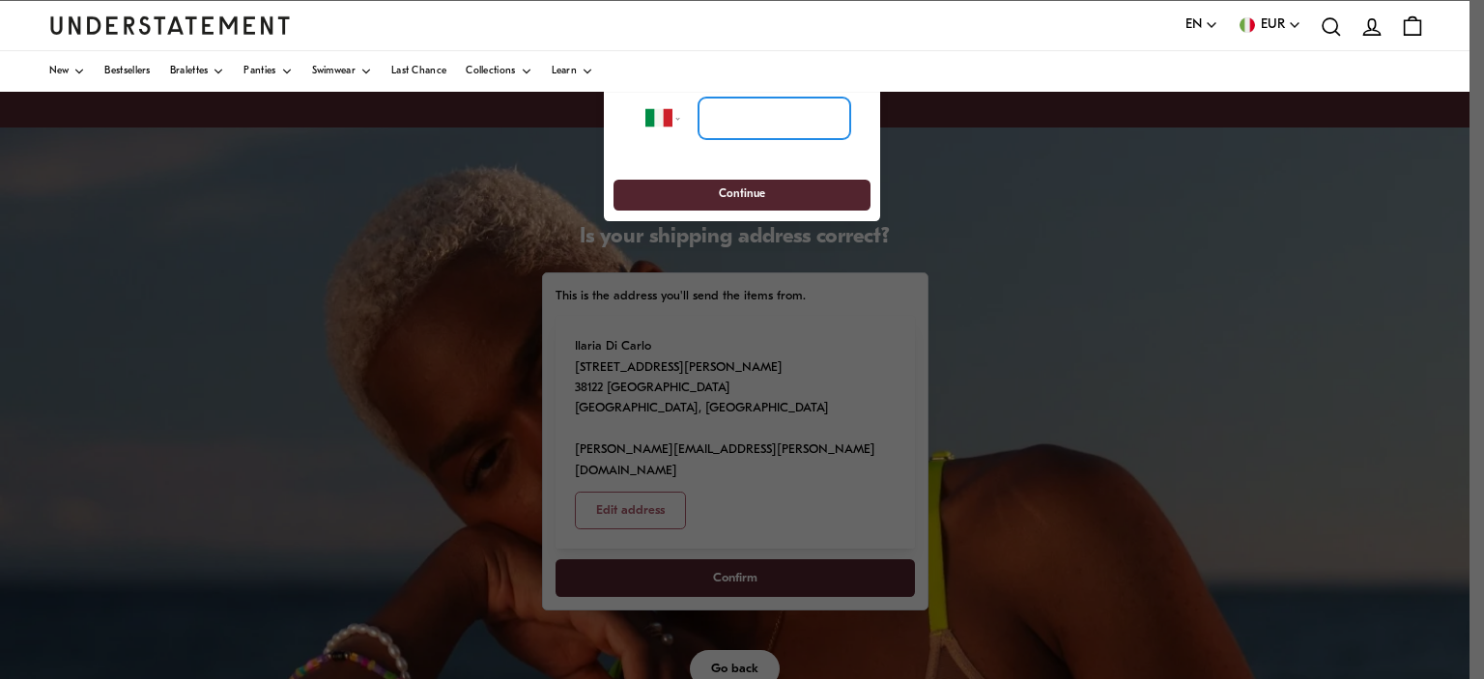
click at [769, 124] on input "tel" at bounding box center [774, 119] width 152 height 43
type input "**********"
click at [760, 190] on span "Continue" at bounding box center [742, 196] width 46 height 30
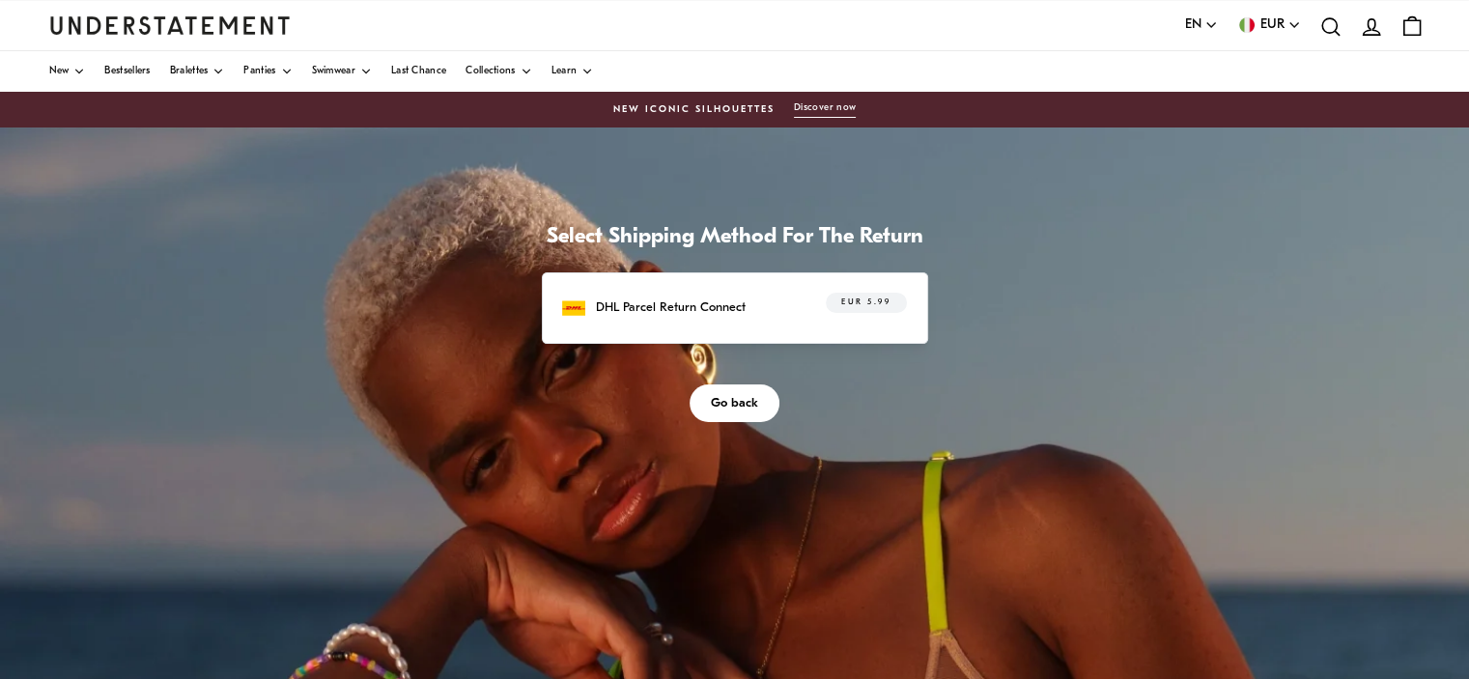
click at [875, 307] on span "EUR 5.99" at bounding box center [865, 303] width 49 height 19
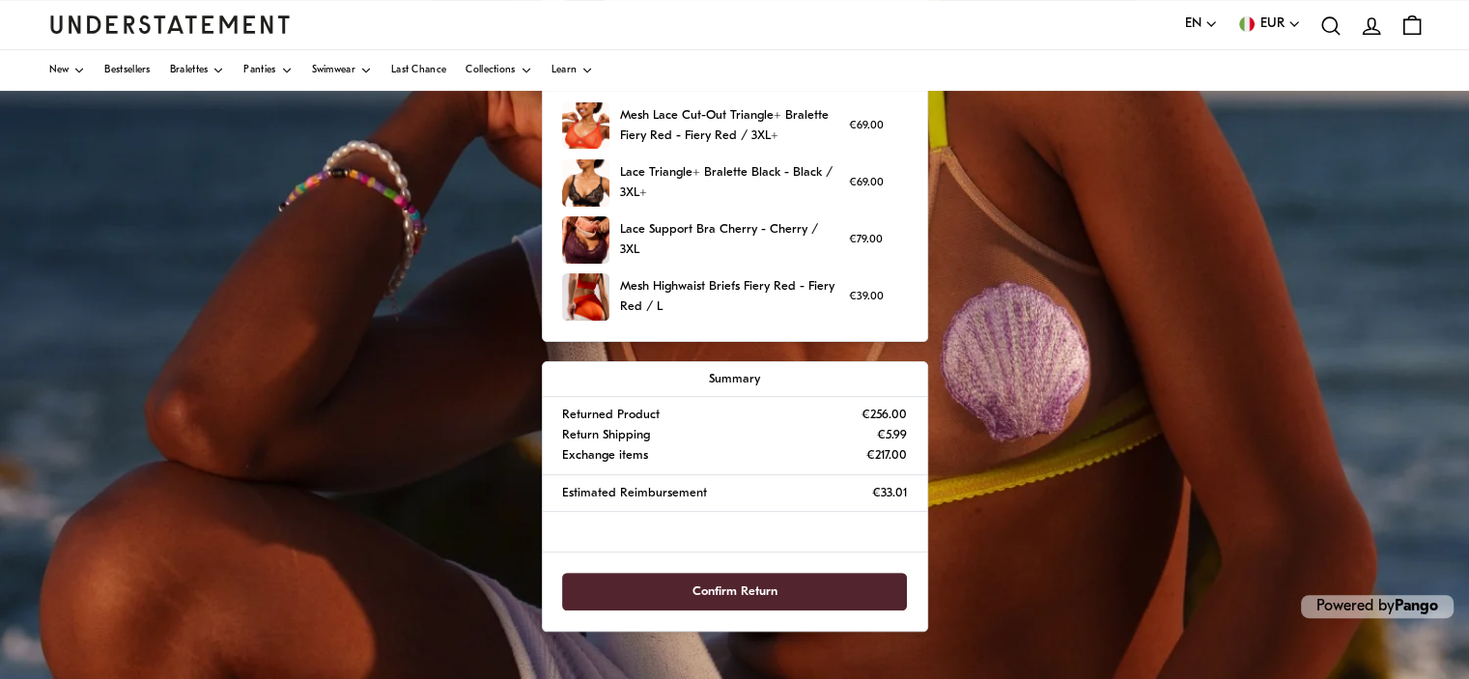
scroll to position [530, 0]
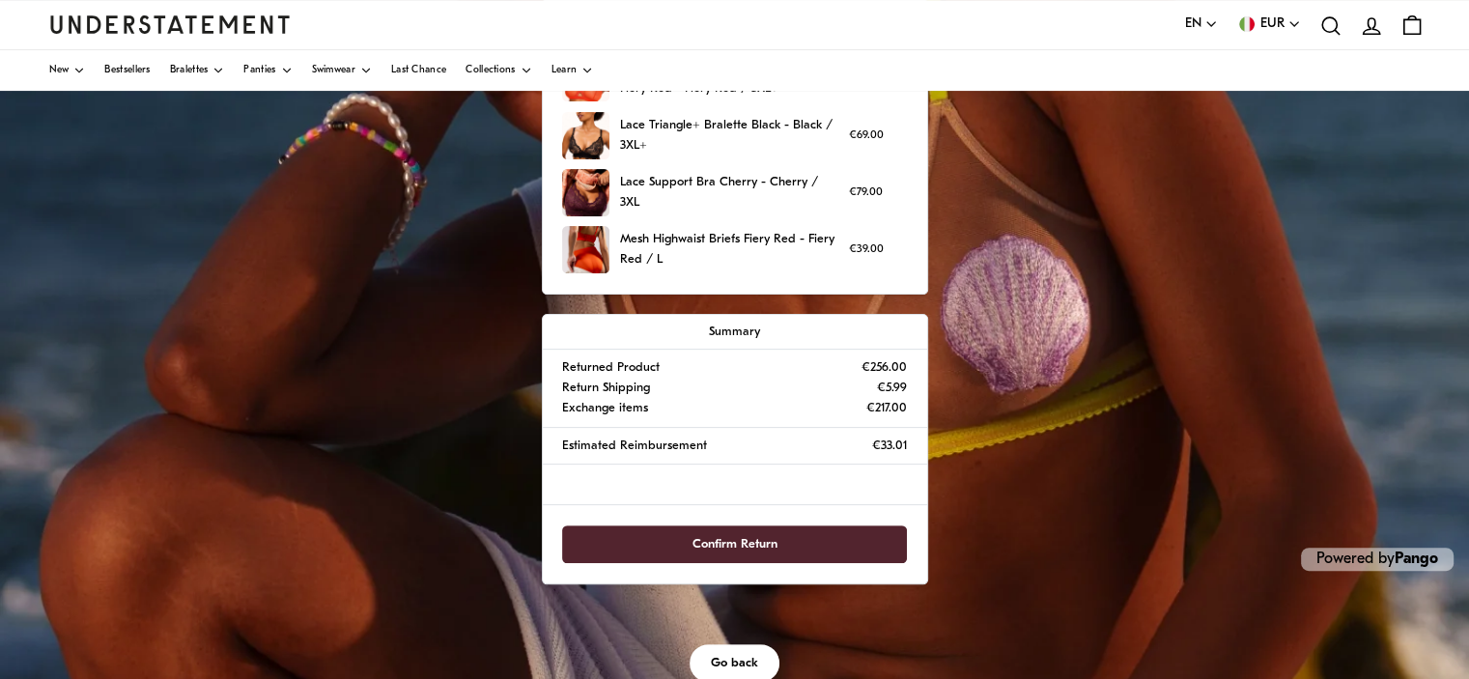
click at [732, 540] on span "Confirm Return" at bounding box center [735, 544] width 85 height 36
click at [733, 540] on span "Confirm Return" at bounding box center [735, 544] width 85 height 36
